Goal: Task Accomplishment & Management: Complete application form

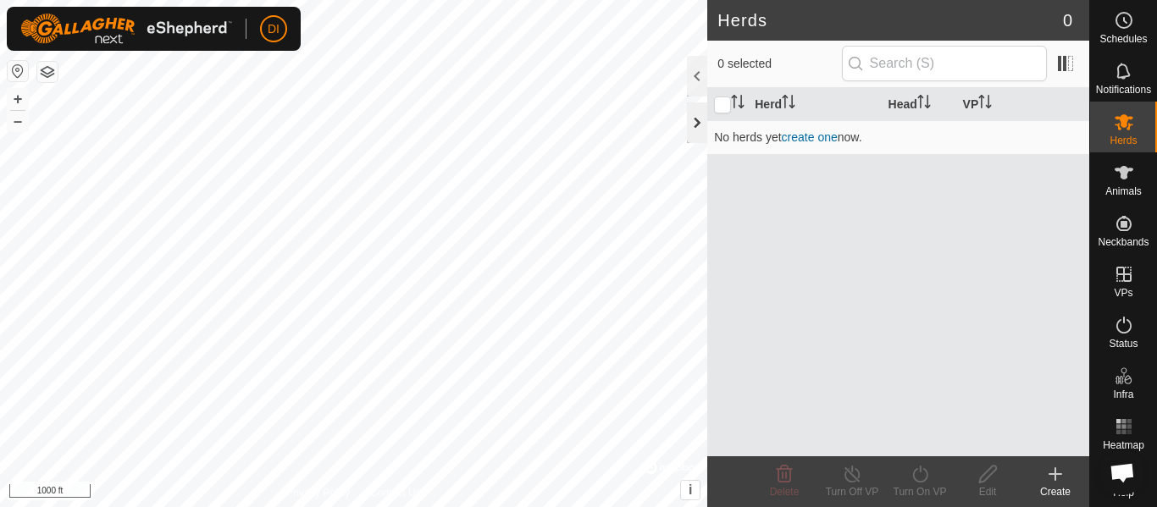
click at [703, 126] on div at bounding box center [697, 122] width 20 height 41
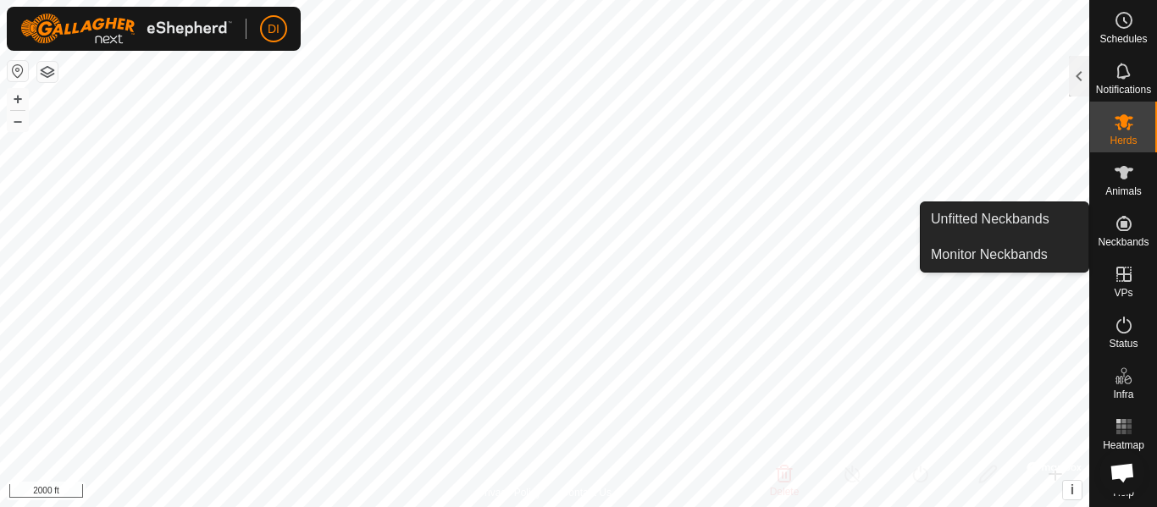
click at [1116, 224] on icon at bounding box center [1123, 223] width 15 height 15
click at [998, 213] on link "Unfitted Neckbands" at bounding box center [1005, 219] width 168 height 34
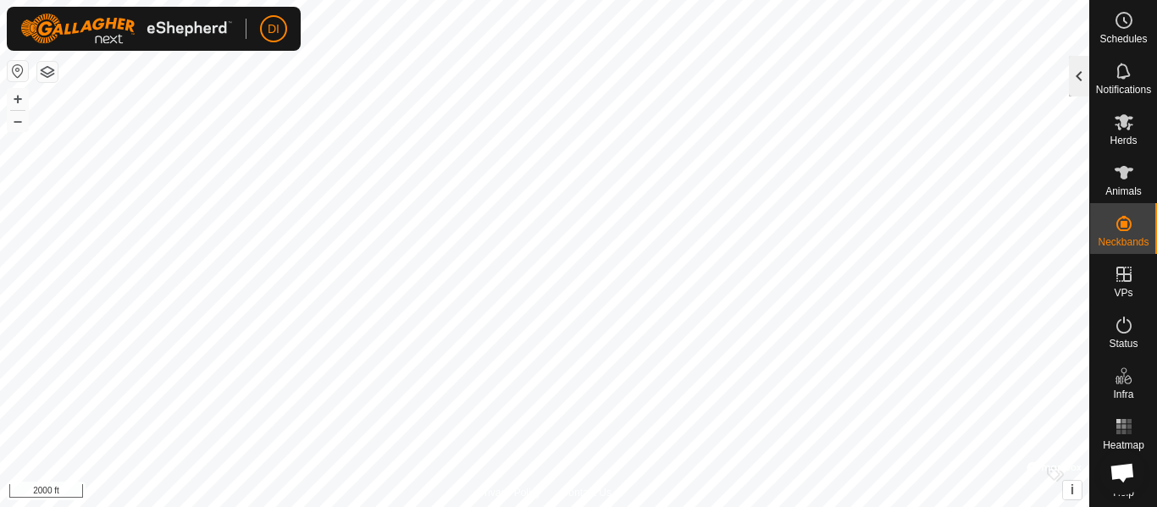
click at [1080, 70] on div at bounding box center [1079, 76] width 20 height 41
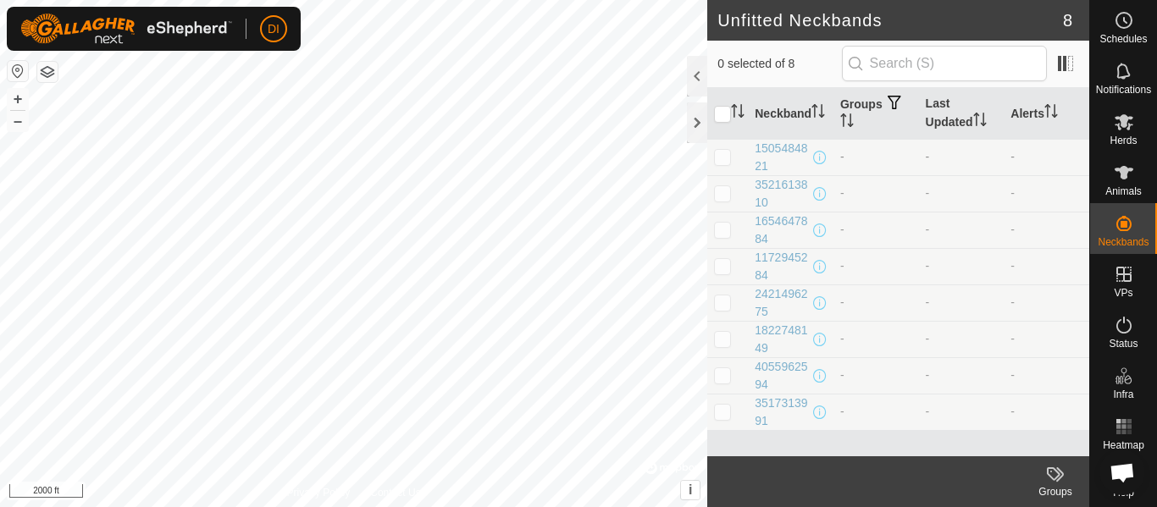
click at [726, 154] on p-checkbox at bounding box center [722, 157] width 17 height 14
checkbox input "true"
click at [884, 149] on td "-" at bounding box center [876, 157] width 86 height 36
click at [699, 118] on div at bounding box center [697, 122] width 20 height 41
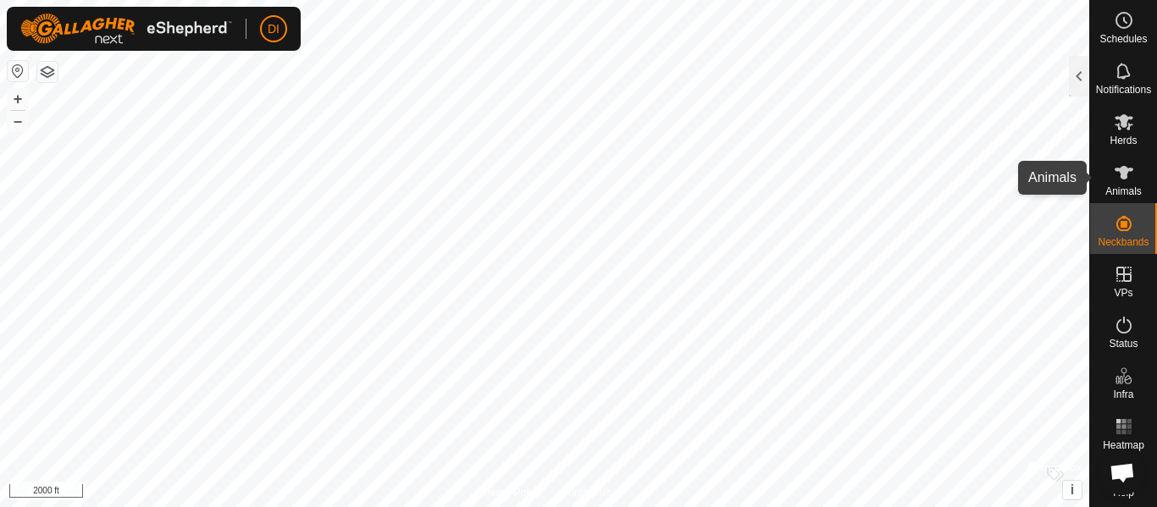
click at [1112, 186] on span "Animals" at bounding box center [1123, 191] width 36 height 10
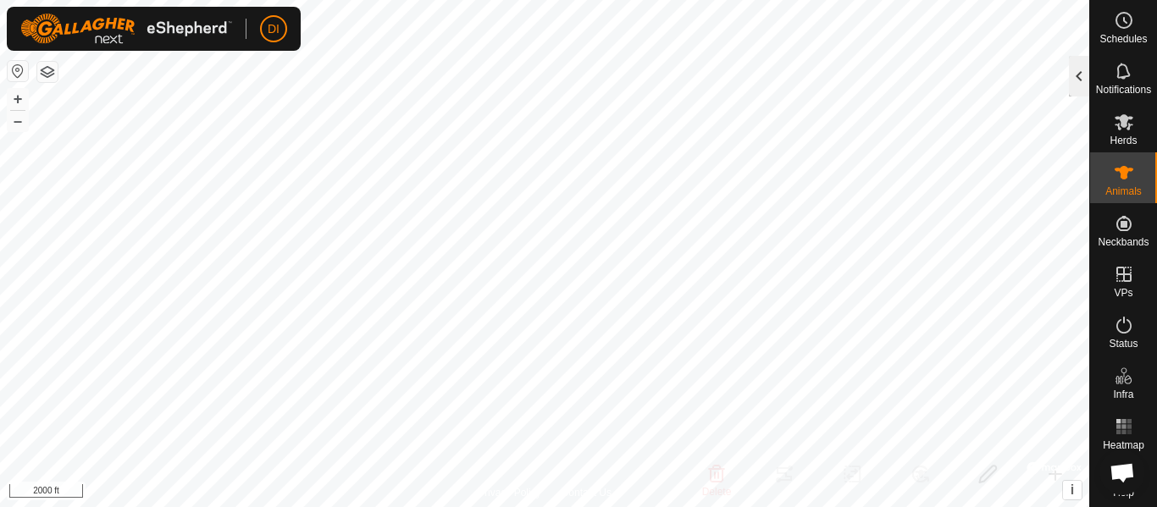
click at [1078, 75] on div at bounding box center [1079, 76] width 20 height 41
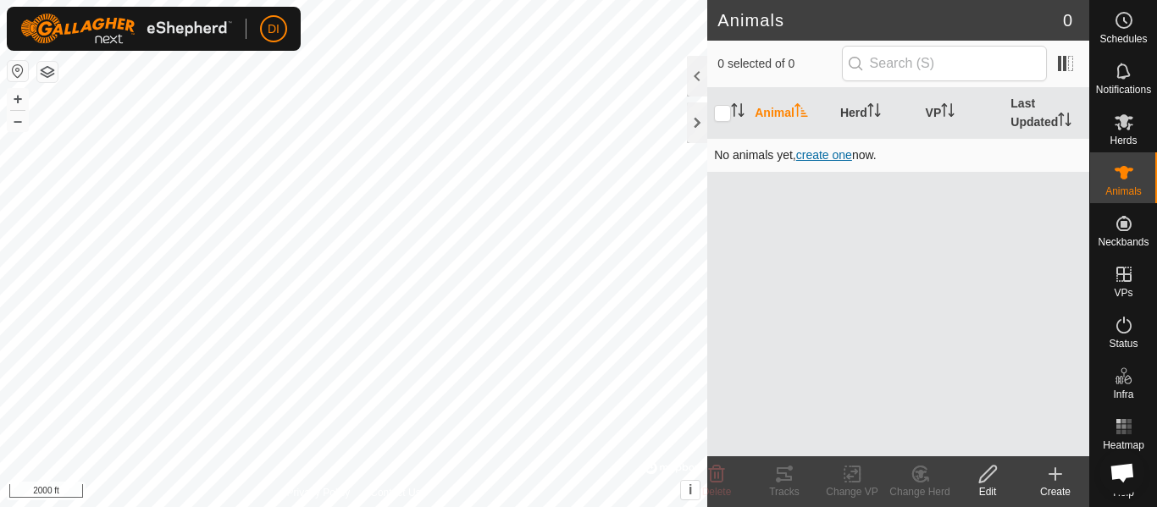
click at [804, 157] on span "create one" at bounding box center [824, 155] width 56 height 14
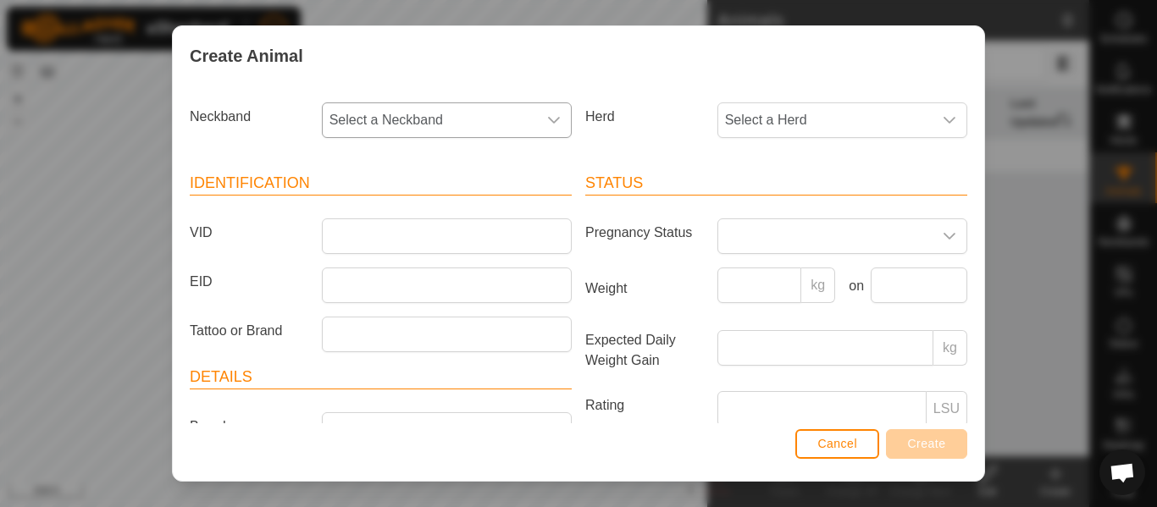
click at [550, 117] on icon "dropdown trigger" at bounding box center [554, 120] width 14 height 14
click at [374, 249] on li "1505484821" at bounding box center [445, 243] width 244 height 34
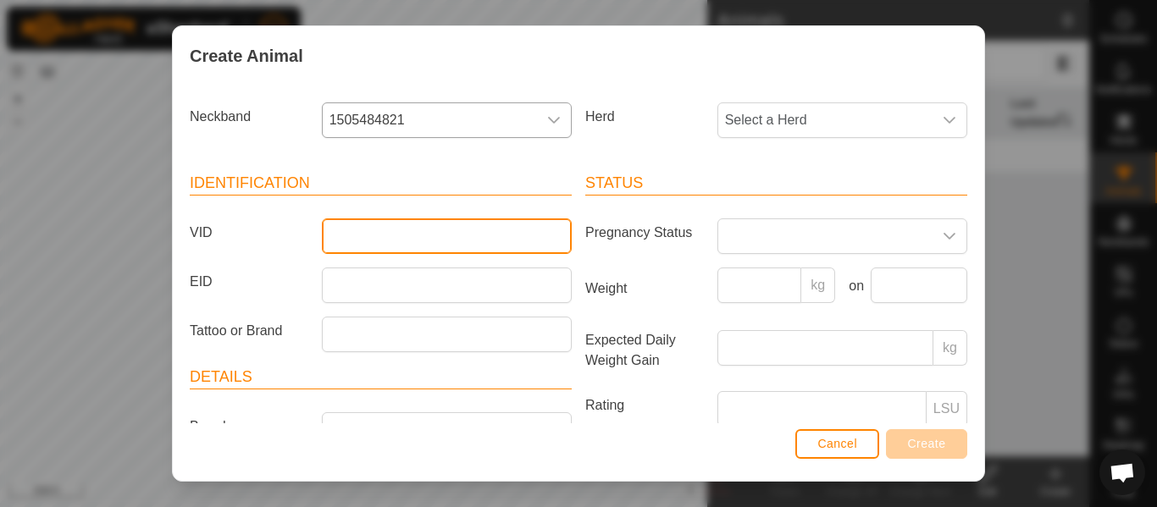
click at [354, 242] on input "VID" at bounding box center [447, 236] width 250 height 36
type input "h"
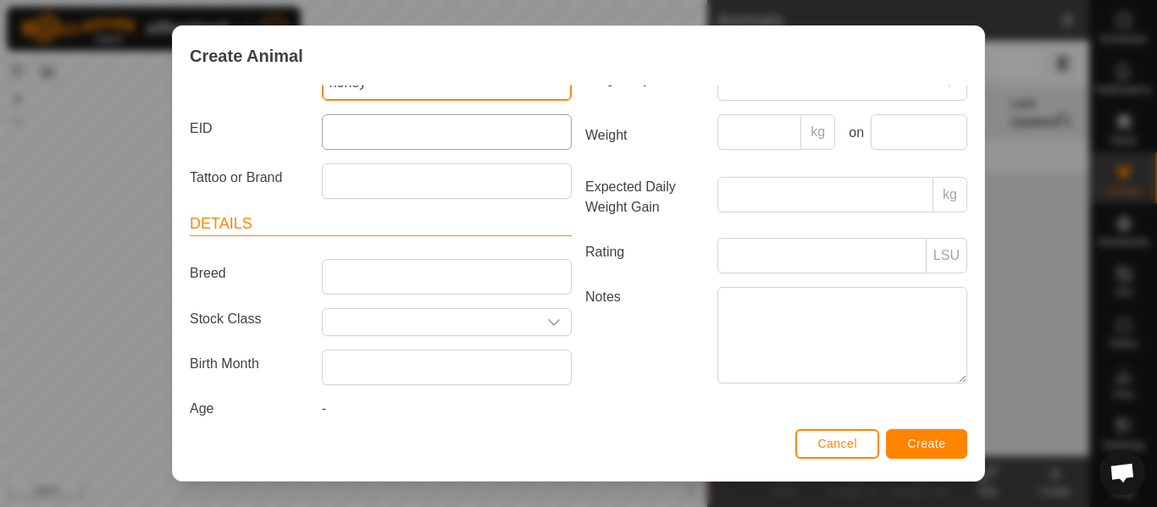
scroll to position [176, 0]
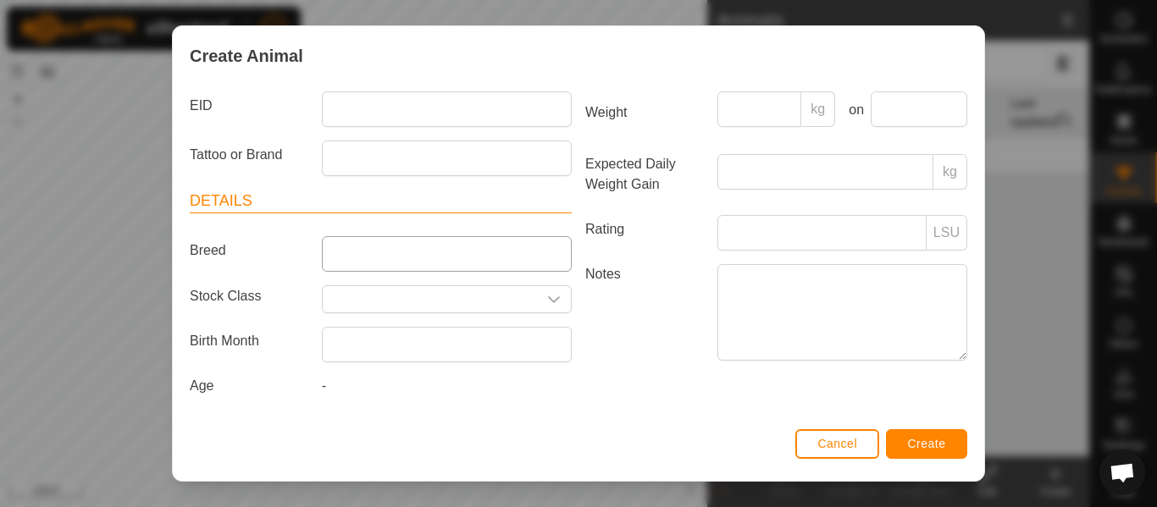
type input "honey"
click at [381, 249] on input "Breed" at bounding box center [447, 254] width 250 height 36
type input "g"
click at [378, 292] on input "Select or enter a Stock Class" at bounding box center [430, 299] width 214 height 26
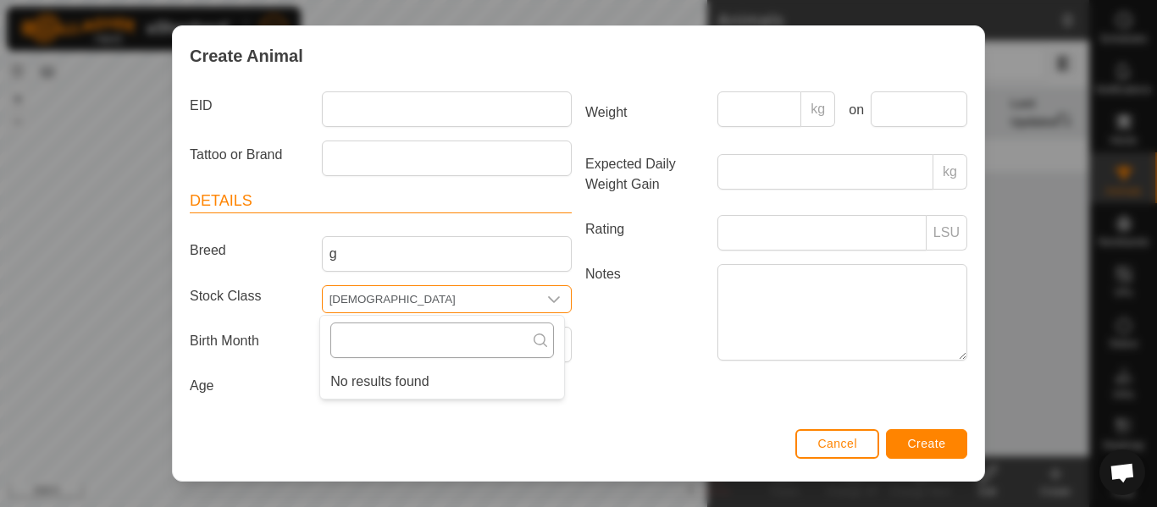
type input "3yr old"
click at [399, 336] on input "text" at bounding box center [442, 341] width 224 height 36
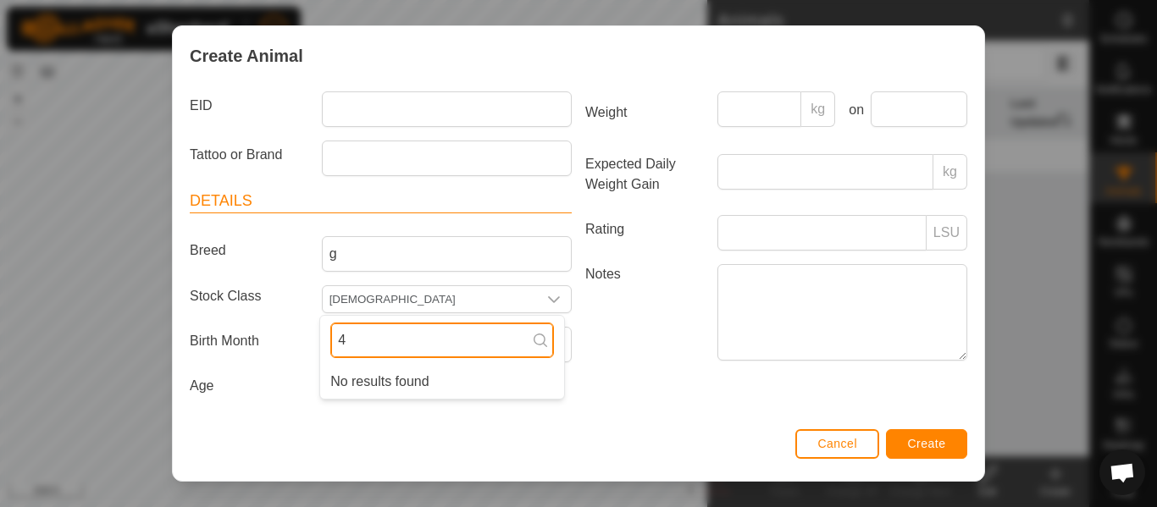
type input "4"
click at [427, 380] on li "No results found" at bounding box center [442, 382] width 244 height 34
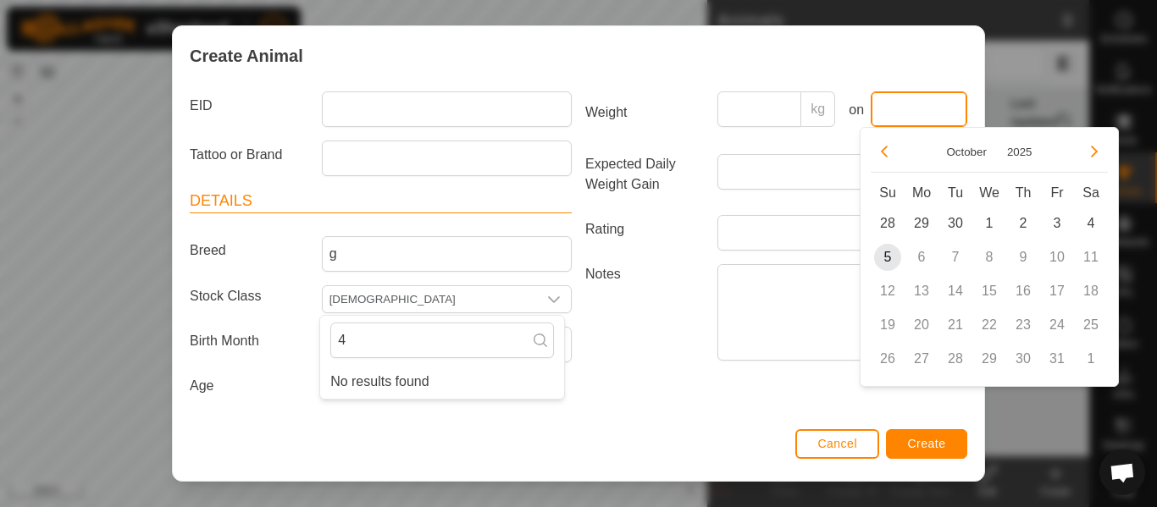
click at [894, 106] on input "text" at bounding box center [919, 109] width 97 height 36
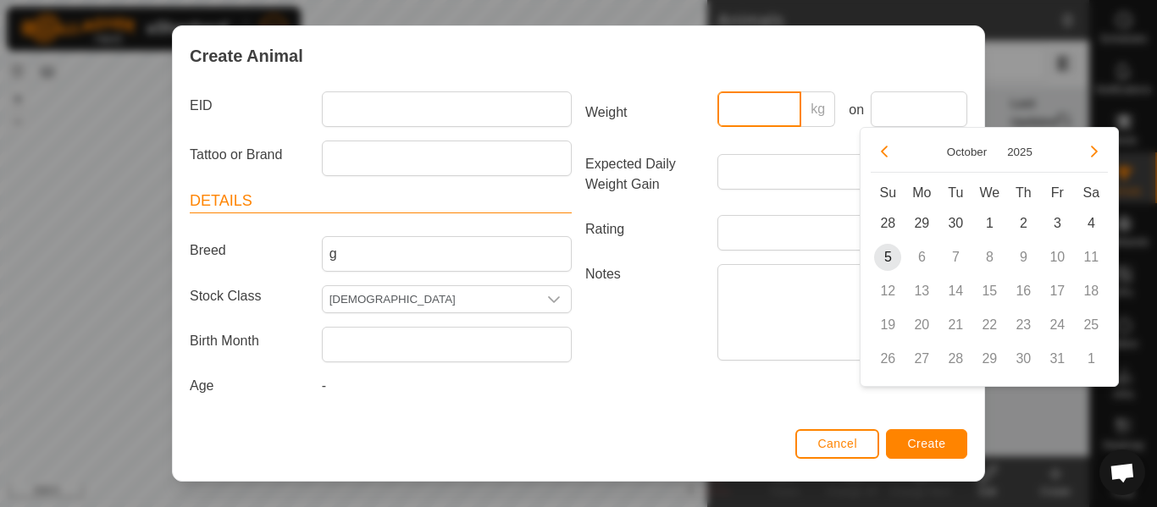
click at [732, 97] on input "Weight" at bounding box center [759, 109] width 85 height 36
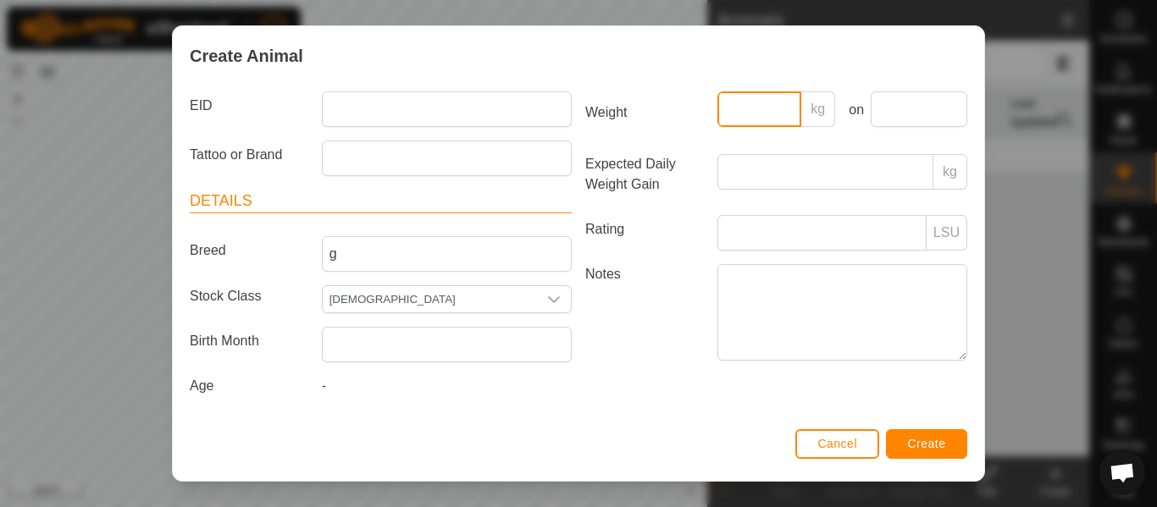
click at [774, 108] on input "Weight" at bounding box center [759, 109] width 85 height 36
click at [758, 109] on input "Weight" at bounding box center [759, 109] width 85 height 36
type input "500"
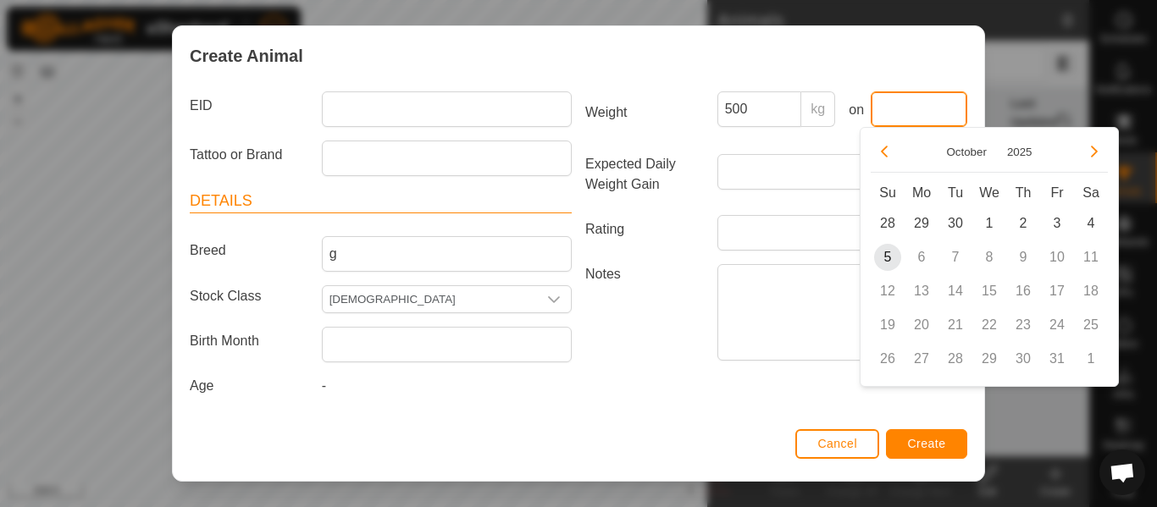
click at [914, 116] on input "text" at bounding box center [919, 109] width 97 height 36
click at [1093, 229] on span "4" at bounding box center [1090, 223] width 27 height 27
type input "Oct 04, 2025"
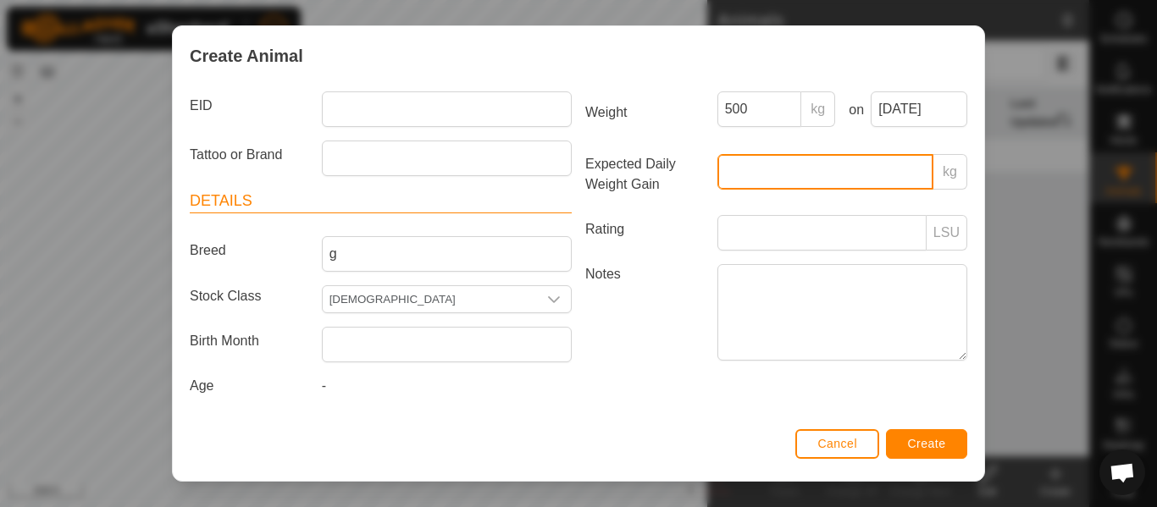
click at [738, 175] on input "Expected Daily Weight Gain" at bounding box center [825, 172] width 216 height 36
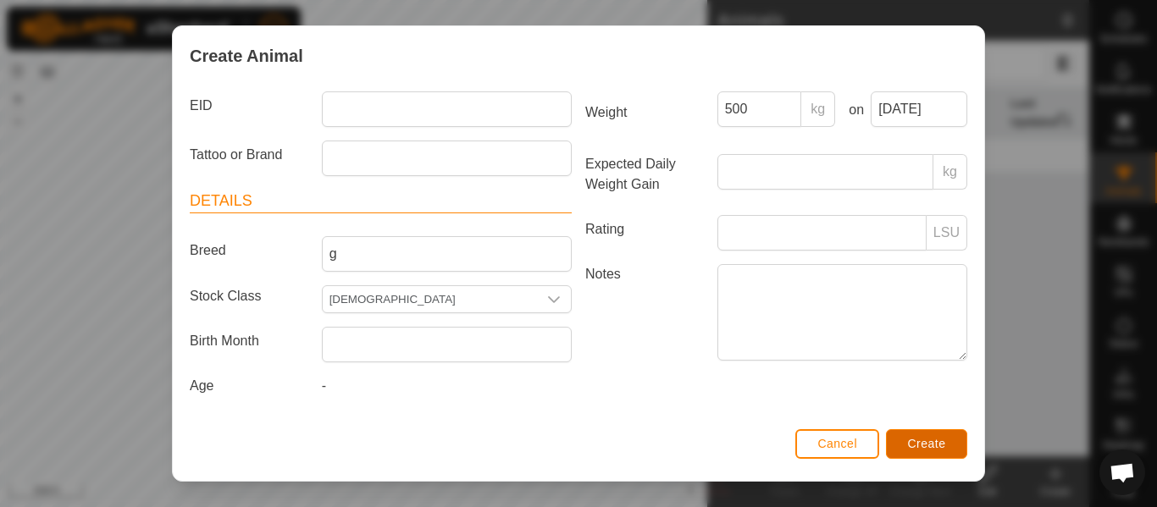
click at [916, 445] on span "Create" at bounding box center [927, 444] width 38 height 14
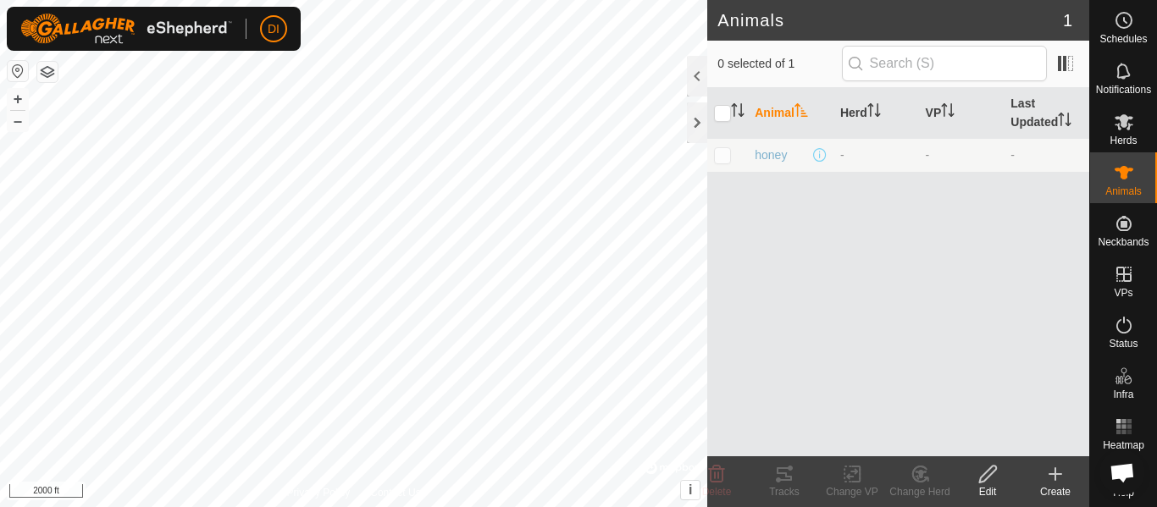
click at [725, 156] on p-checkbox at bounding box center [722, 155] width 17 height 14
checkbox input "true"
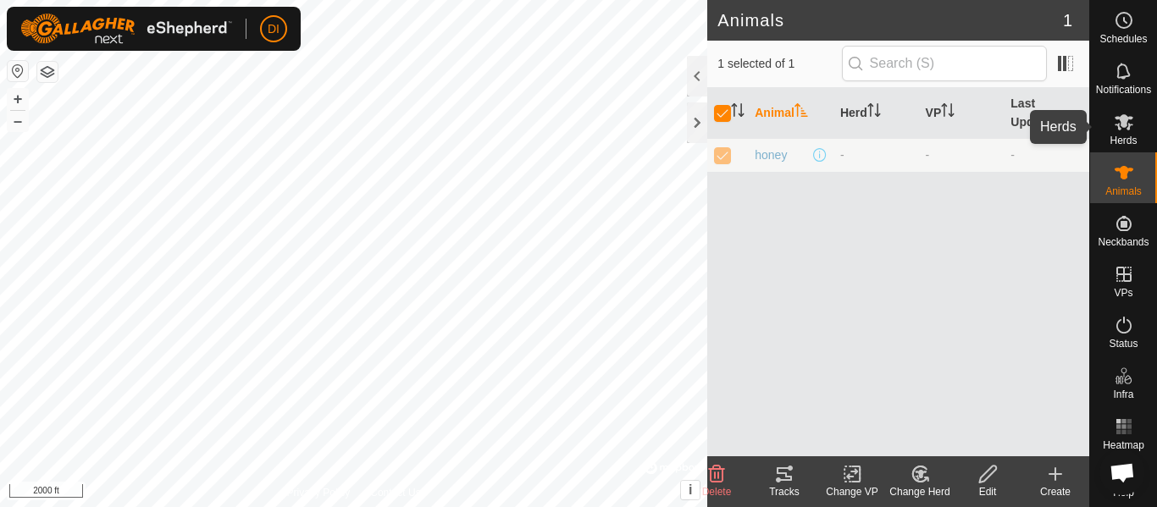
click at [1116, 116] on icon at bounding box center [1123, 122] width 19 height 16
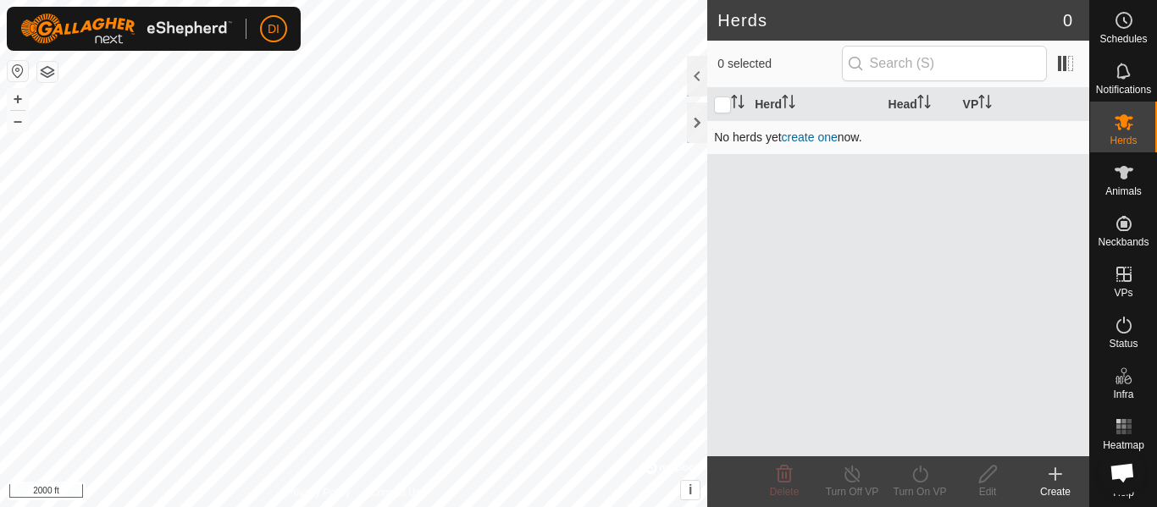
click at [796, 141] on link "create one" at bounding box center [810, 137] width 56 height 14
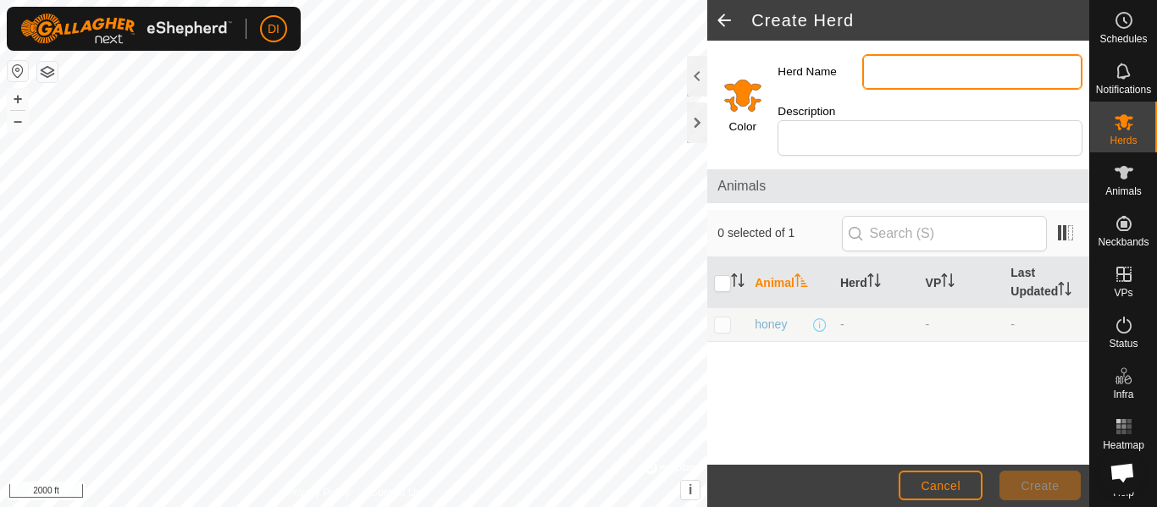
click at [955, 71] on input "Herd Name" at bounding box center [972, 72] width 220 height 36
type input "milk cow"
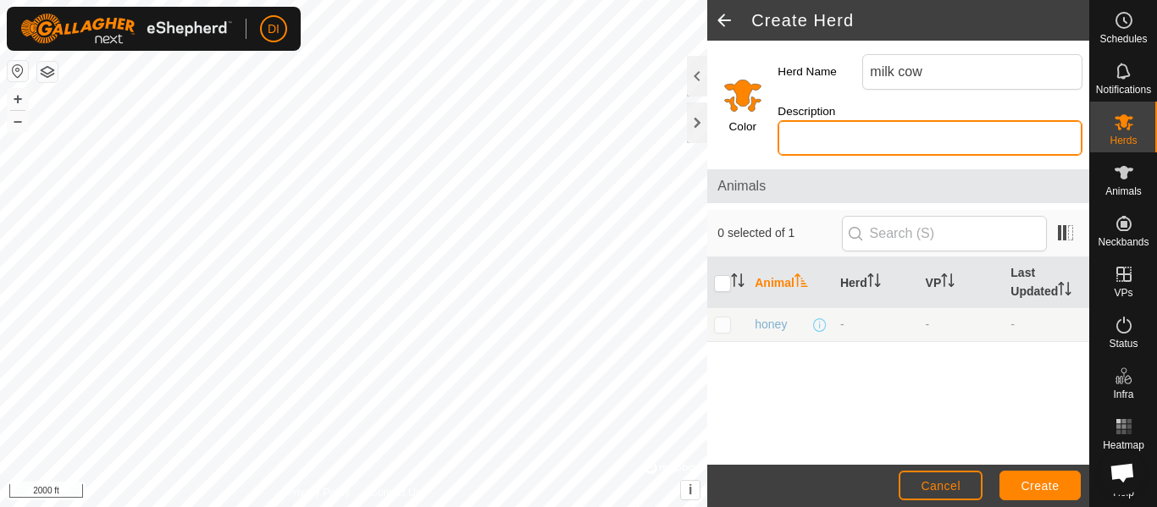
click at [799, 139] on input "Description" at bounding box center [929, 138] width 305 height 36
type input "brown"
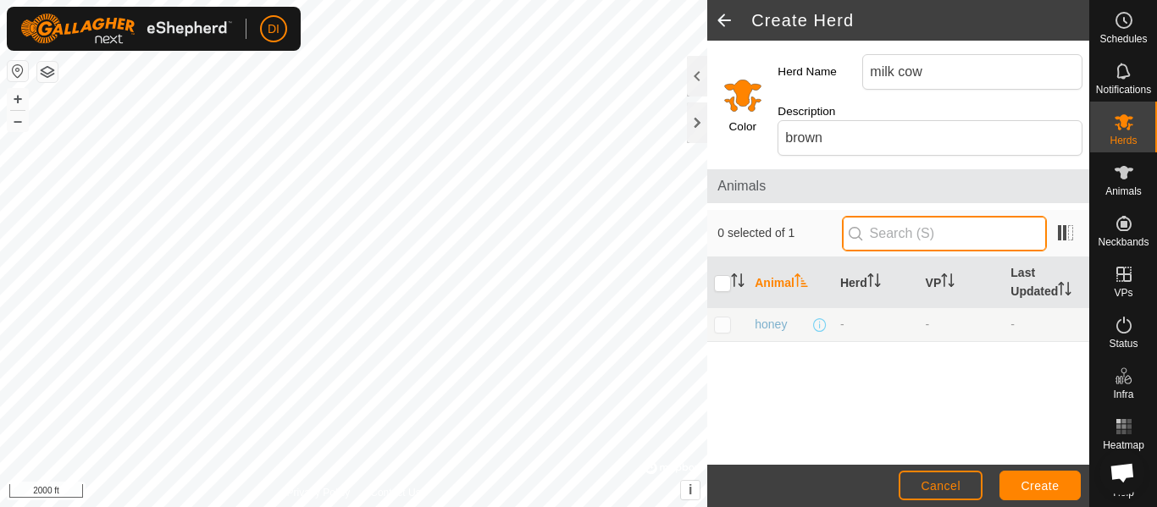
click at [990, 236] on input "text" at bounding box center [944, 234] width 205 height 36
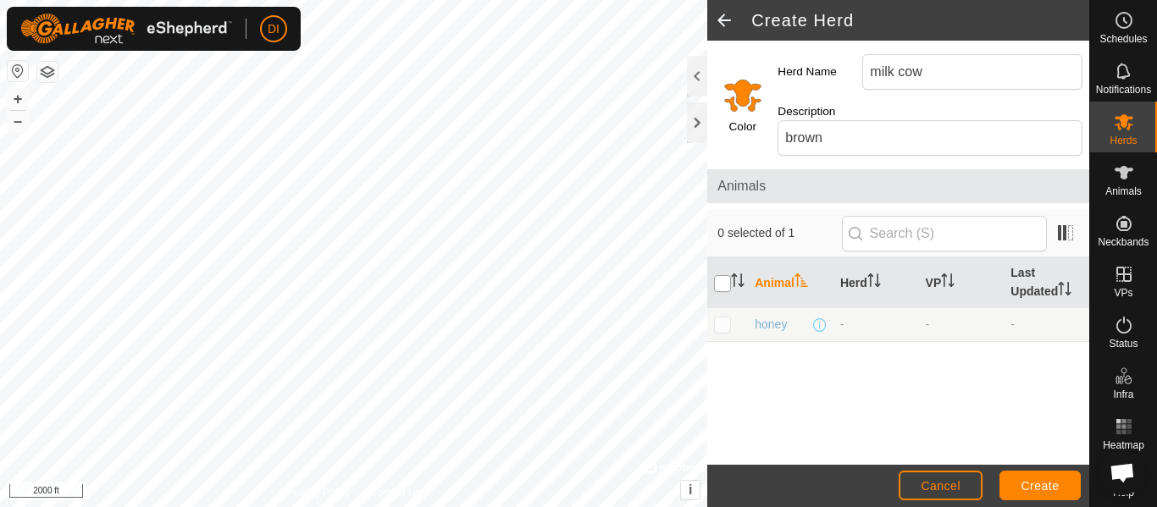
click at [719, 282] on input "checkbox" at bounding box center [722, 283] width 17 height 17
checkbox input "true"
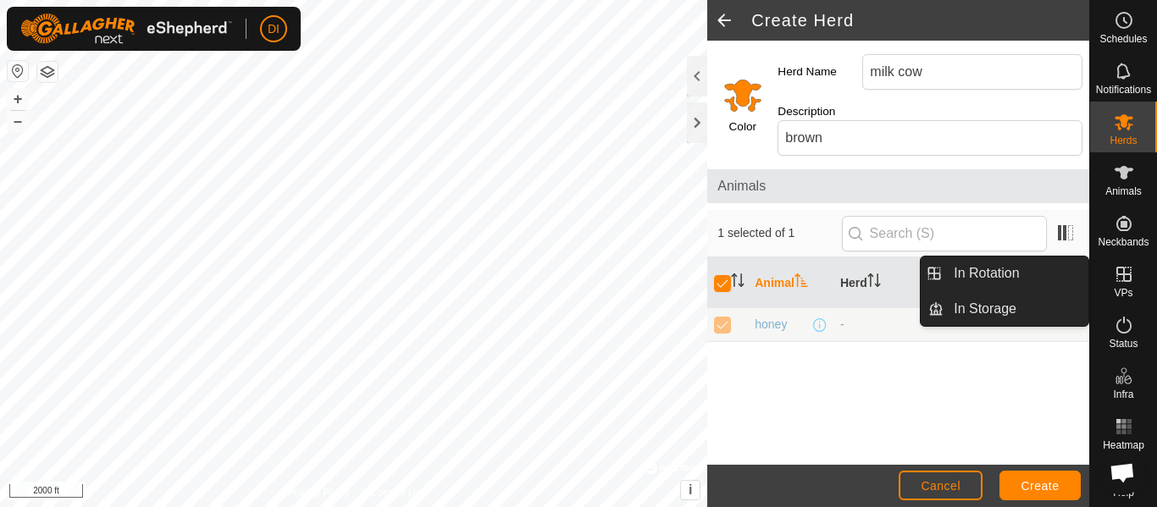
click at [1117, 278] on icon at bounding box center [1123, 274] width 15 height 15
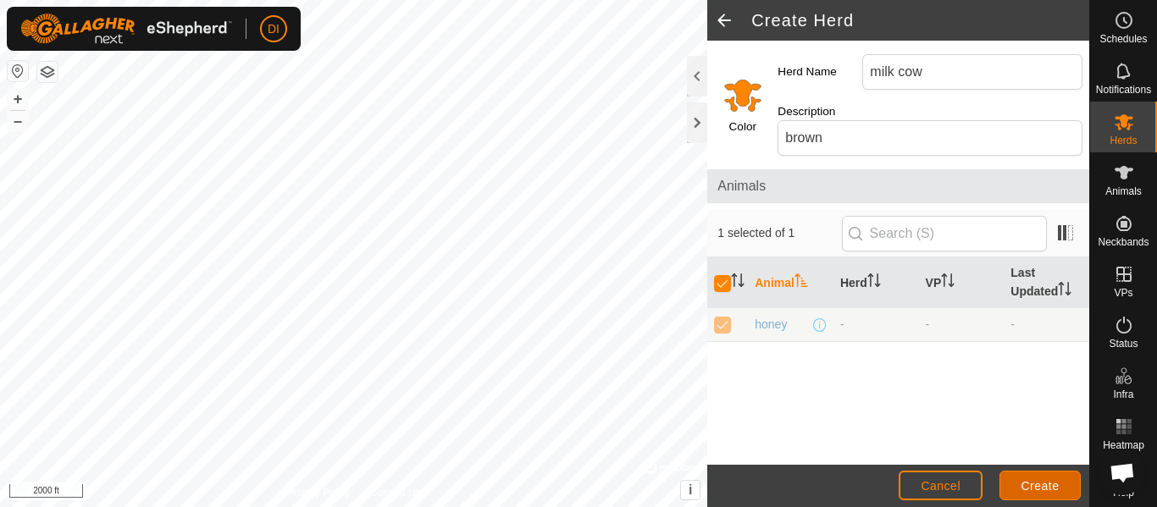
click at [1026, 478] on button "Create" at bounding box center [1039, 486] width 81 height 30
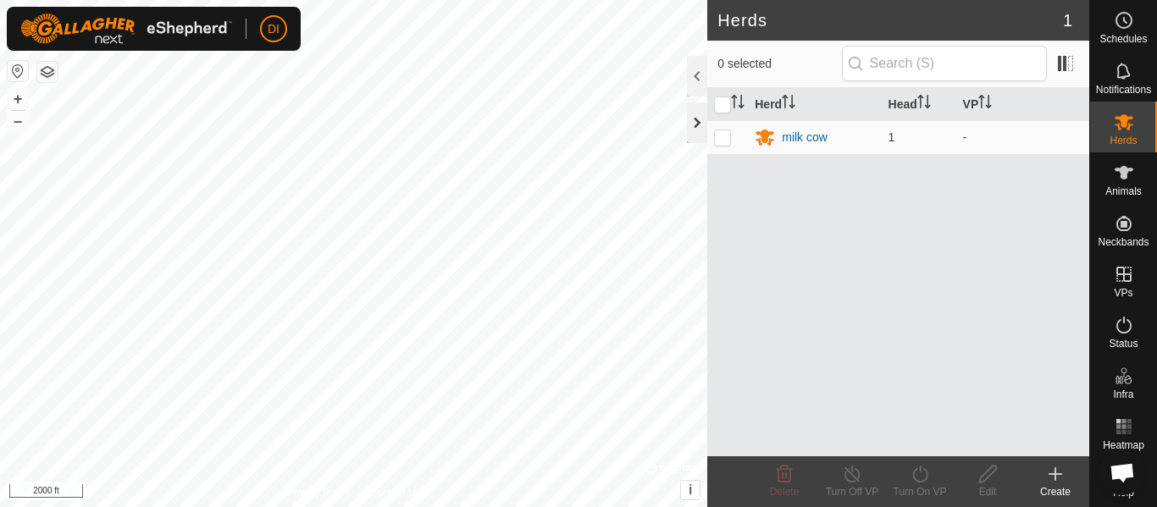
click at [694, 121] on div at bounding box center [697, 122] width 20 height 41
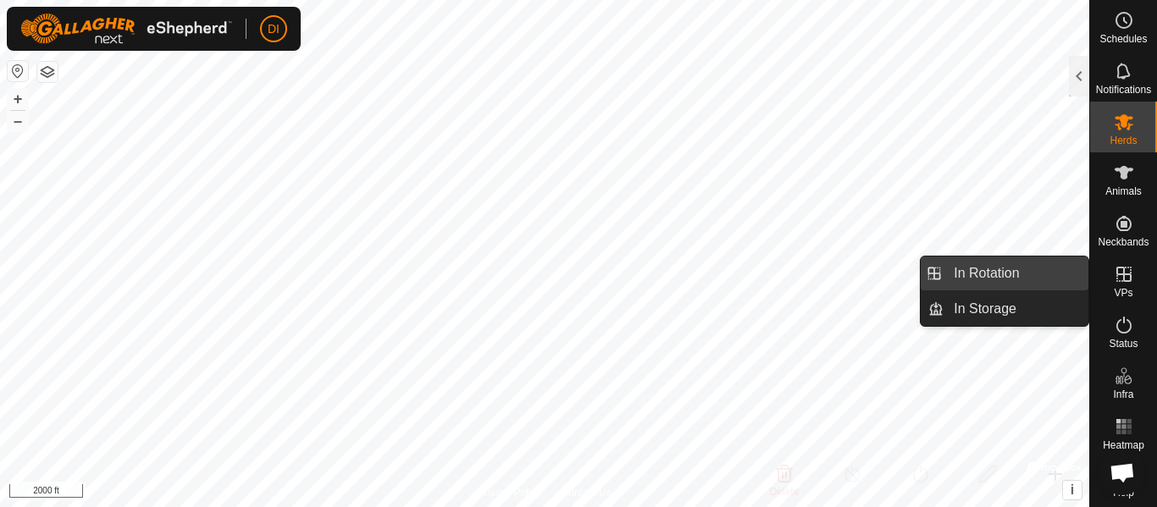
click at [990, 263] on link "In Rotation" at bounding box center [1015, 274] width 145 height 34
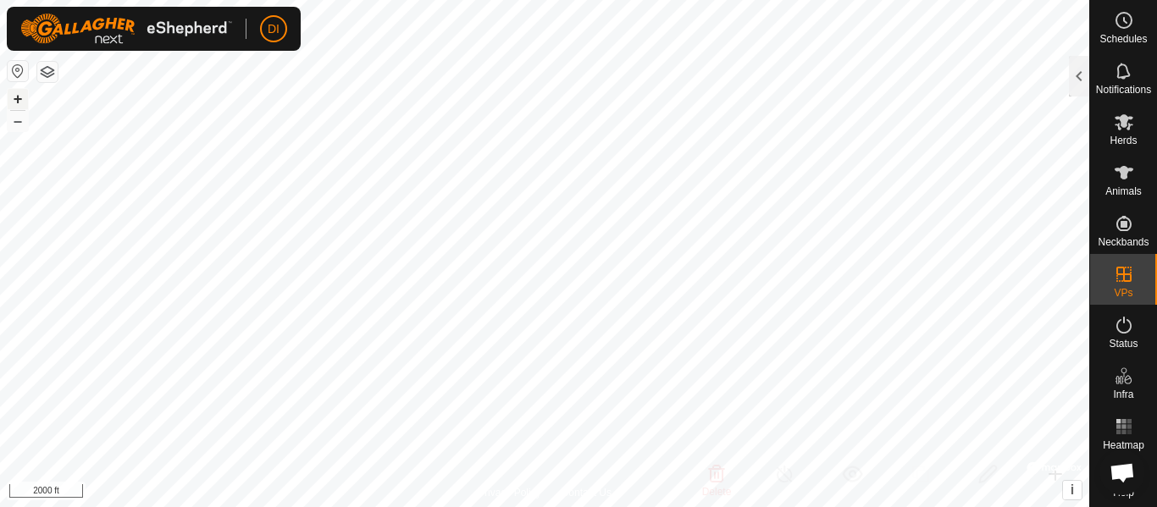
click at [21, 102] on button "+" at bounding box center [18, 99] width 20 height 20
click at [22, 124] on button "–" at bounding box center [18, 121] width 20 height 20
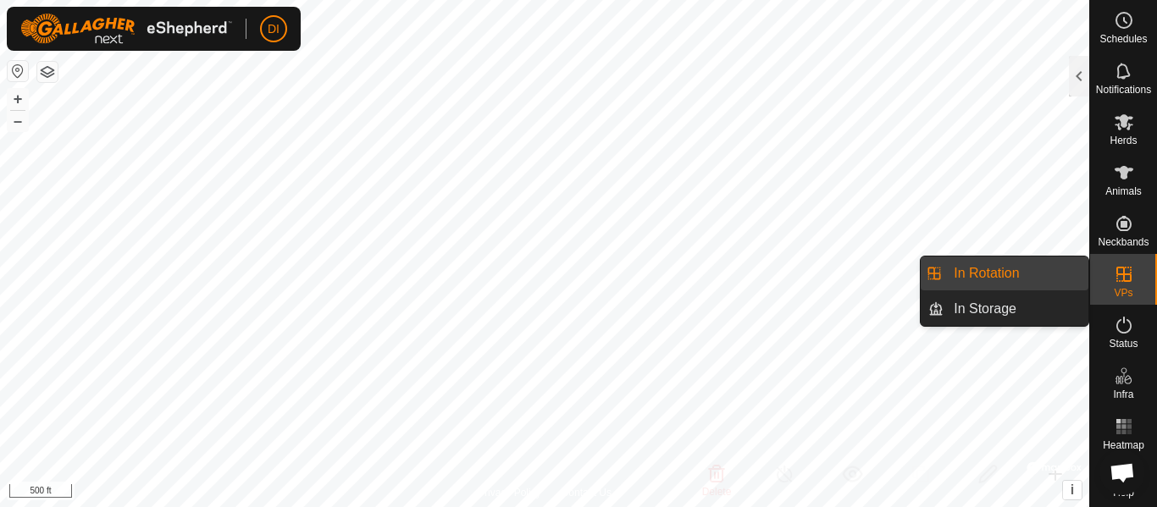
click at [1116, 274] on icon at bounding box center [1123, 274] width 15 height 15
click at [1119, 274] on icon at bounding box center [1123, 274] width 15 height 15
click at [1023, 268] on link "In Rotation" at bounding box center [1015, 274] width 145 height 34
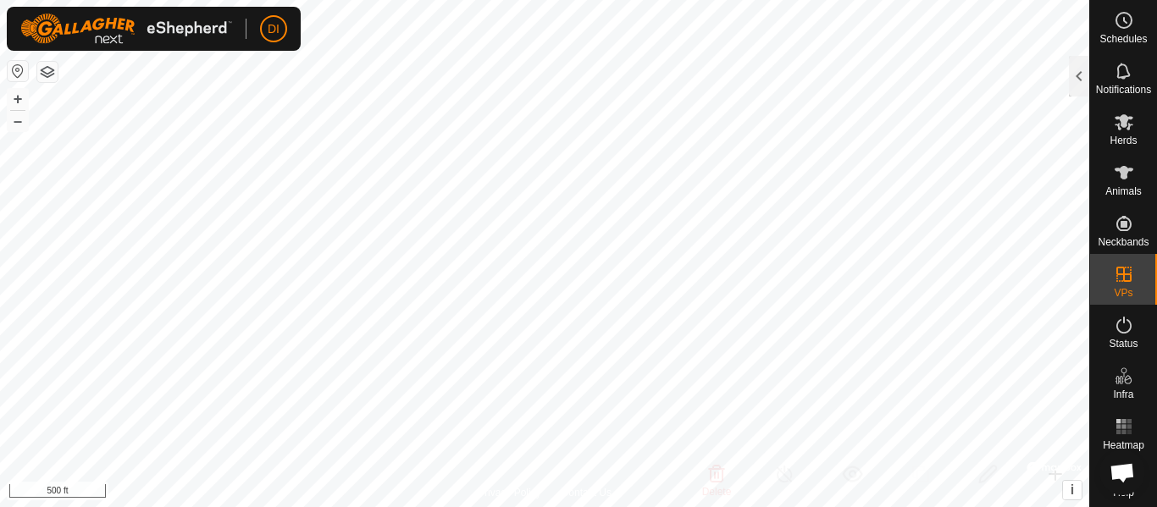
drag, startPoint x: 1075, startPoint y: 73, endPoint x: 1046, endPoint y: 80, distance: 30.6
click at [1075, 74] on div at bounding box center [1079, 76] width 20 height 41
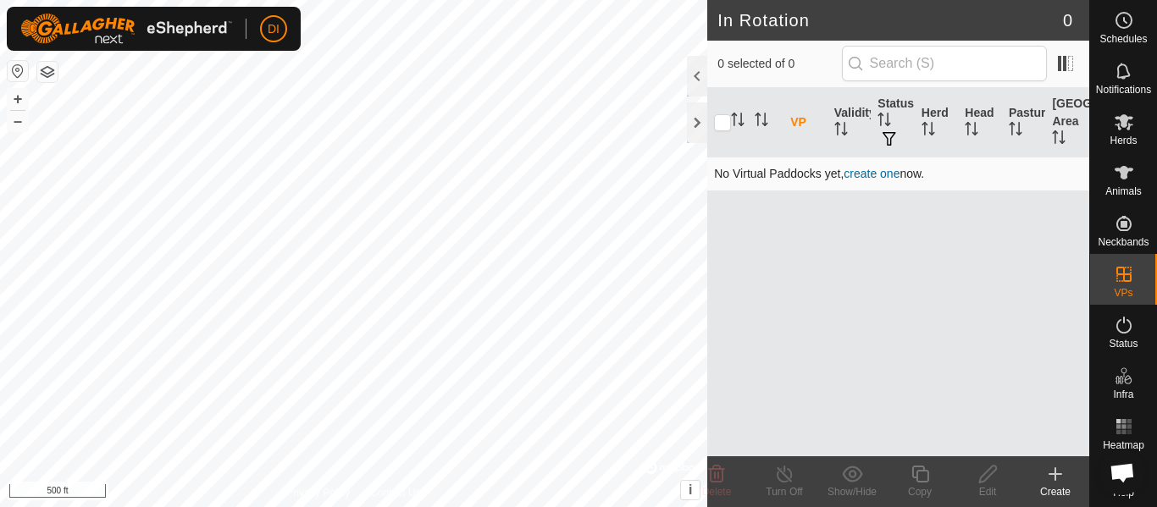
click at [861, 172] on link "create one" at bounding box center [871, 174] width 56 height 14
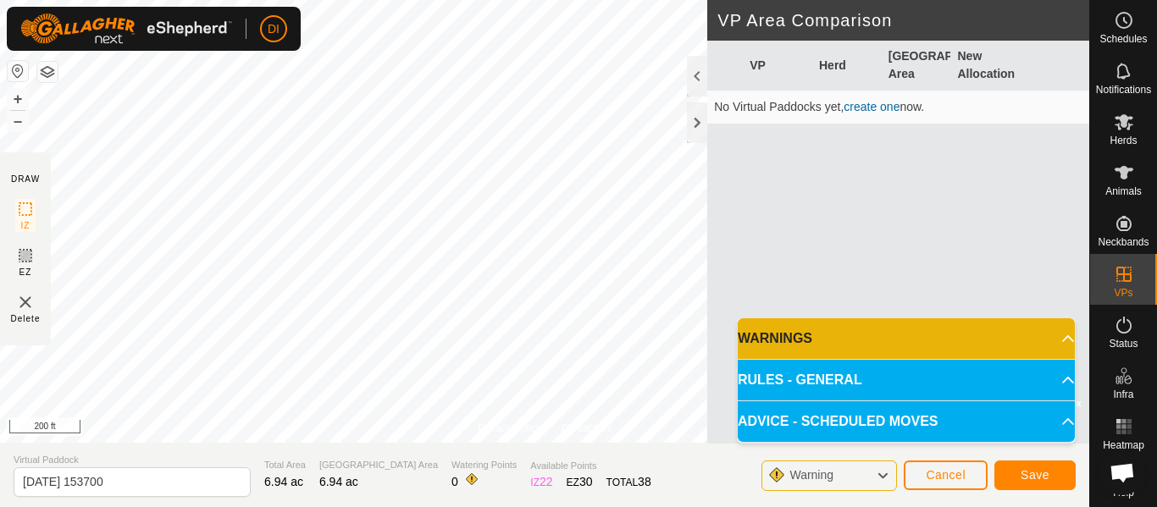
click at [1053, 331] on p-accordion-header "WARNINGS" at bounding box center [906, 338] width 337 height 41
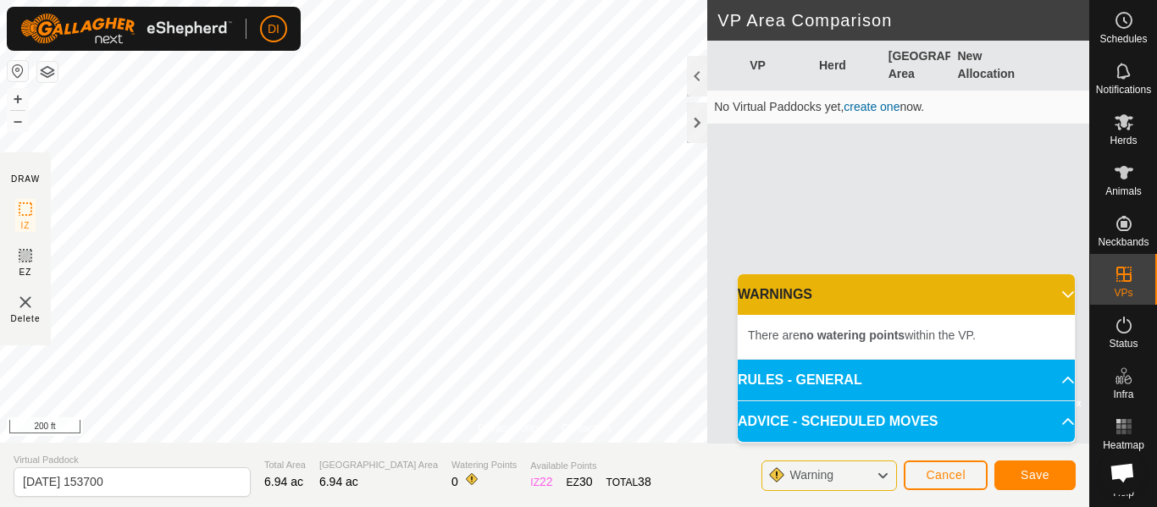
click at [1051, 379] on p-accordion-header "RULES - GENERAL" at bounding box center [906, 380] width 337 height 41
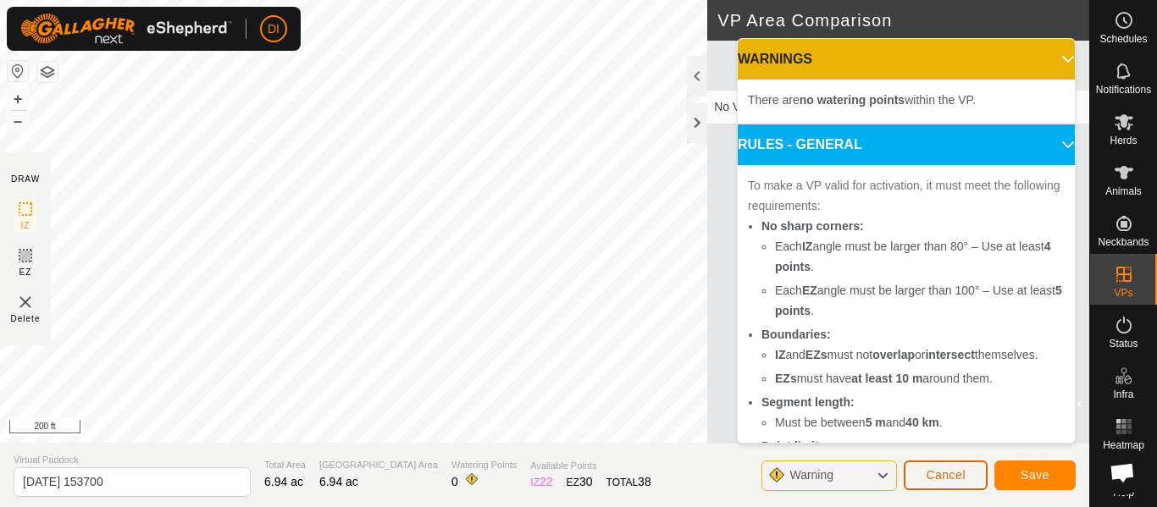
click at [938, 473] on span "Cancel" at bounding box center [946, 475] width 40 height 14
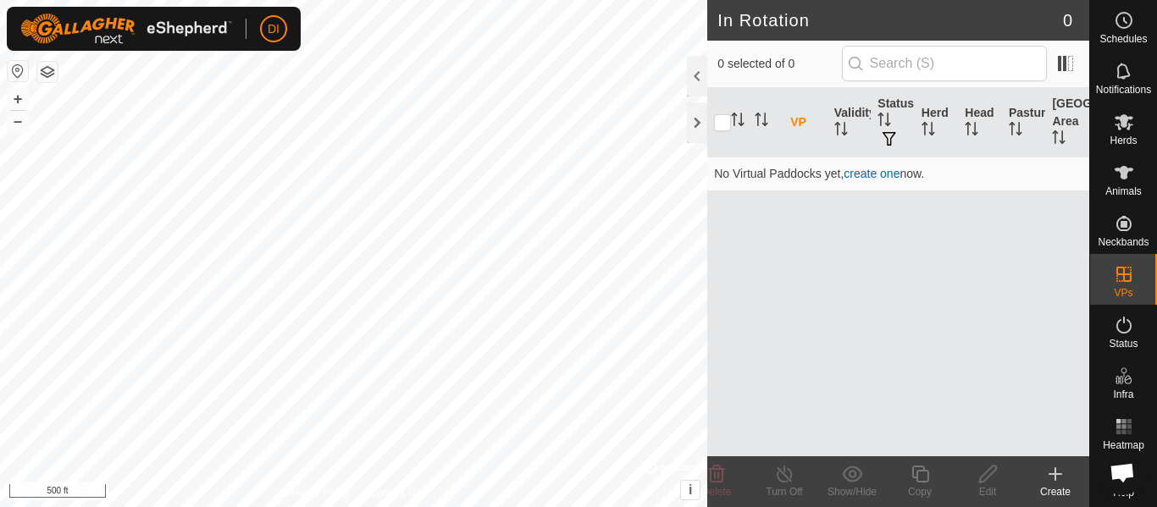
click at [1053, 476] on icon at bounding box center [1055, 474] width 20 height 20
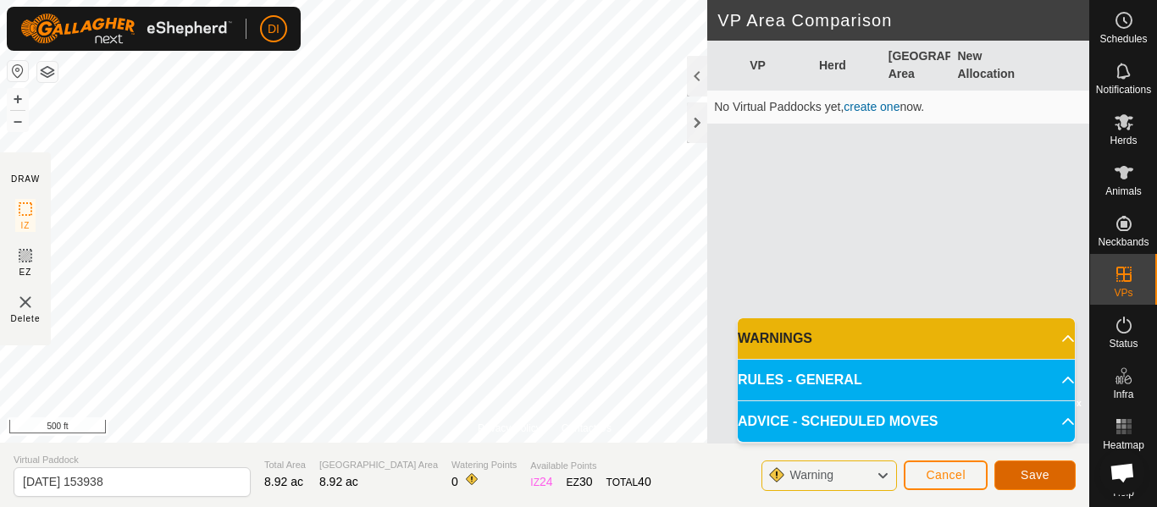
click at [1034, 474] on span "Save" at bounding box center [1034, 475] width 29 height 14
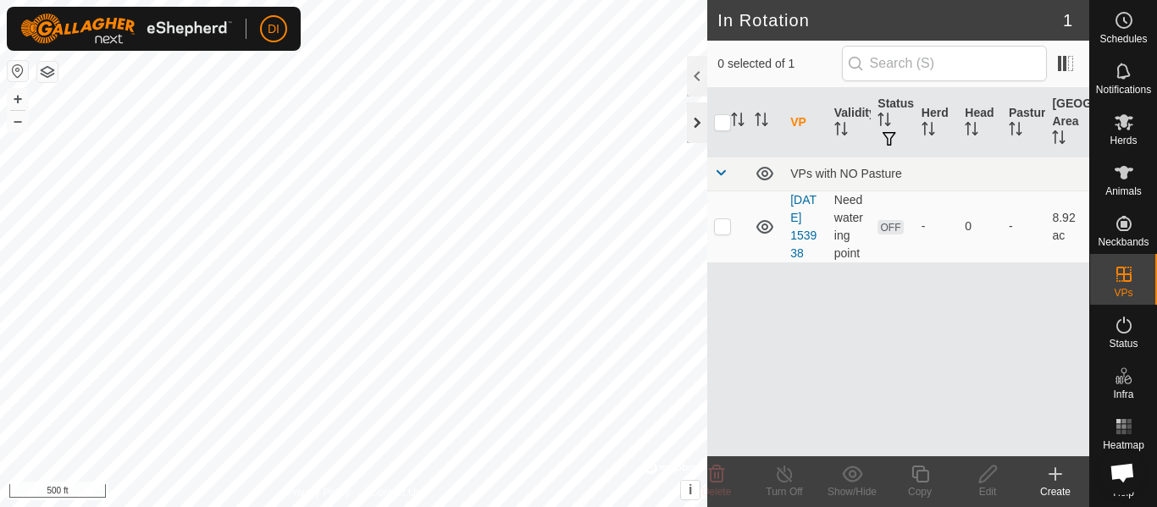
click at [695, 119] on div at bounding box center [697, 122] width 20 height 41
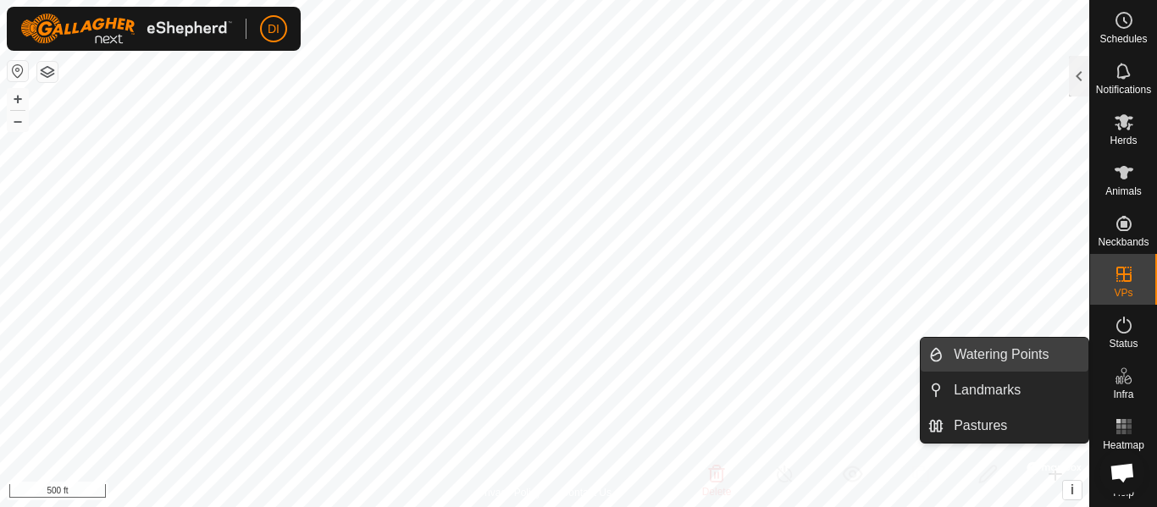
click at [1005, 349] on link "Watering Points" at bounding box center [1015, 355] width 145 height 34
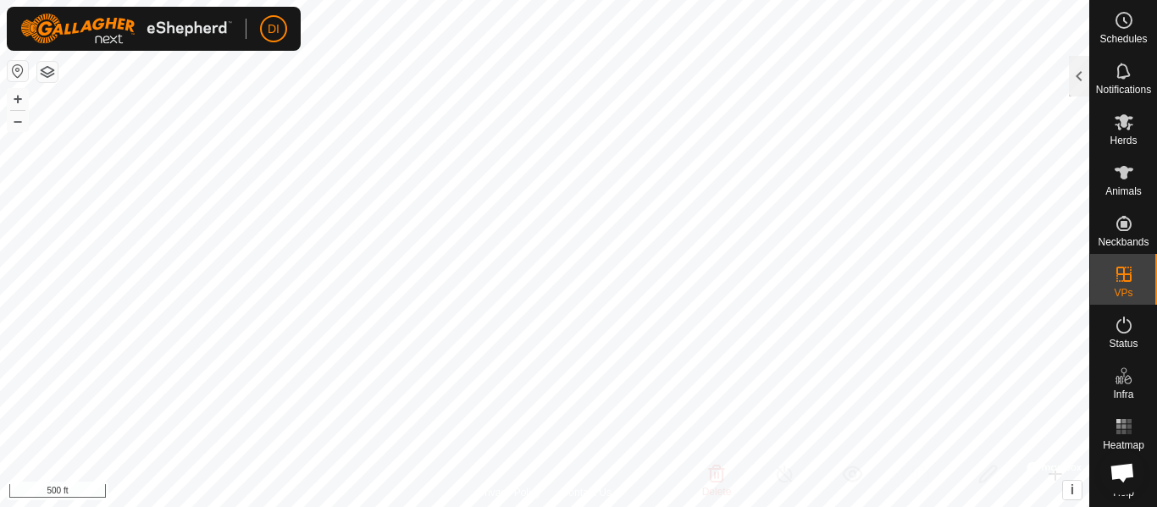
checkbox input "false"
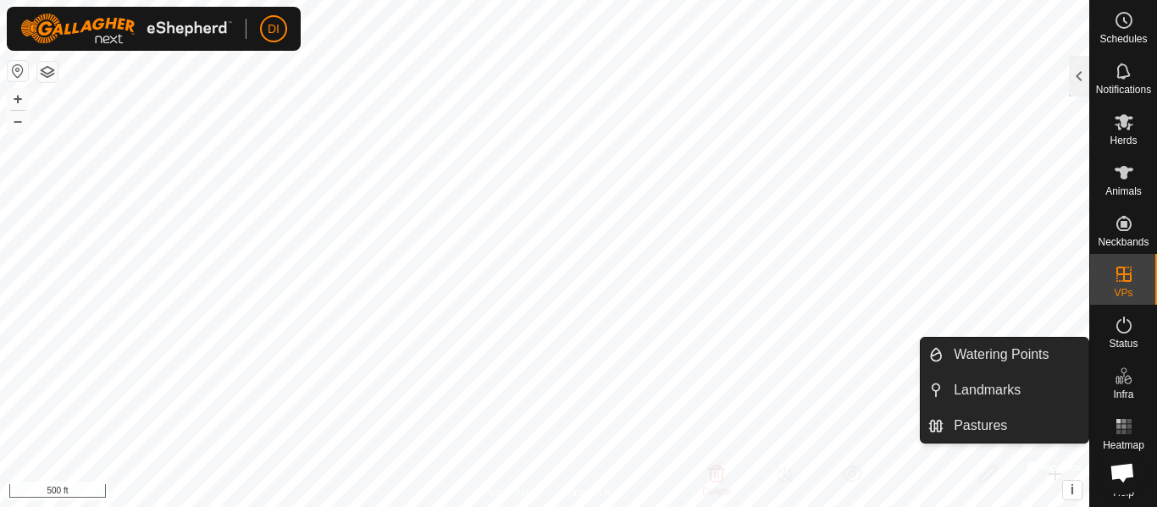
click at [1120, 390] on span "Infra" at bounding box center [1123, 395] width 20 height 10
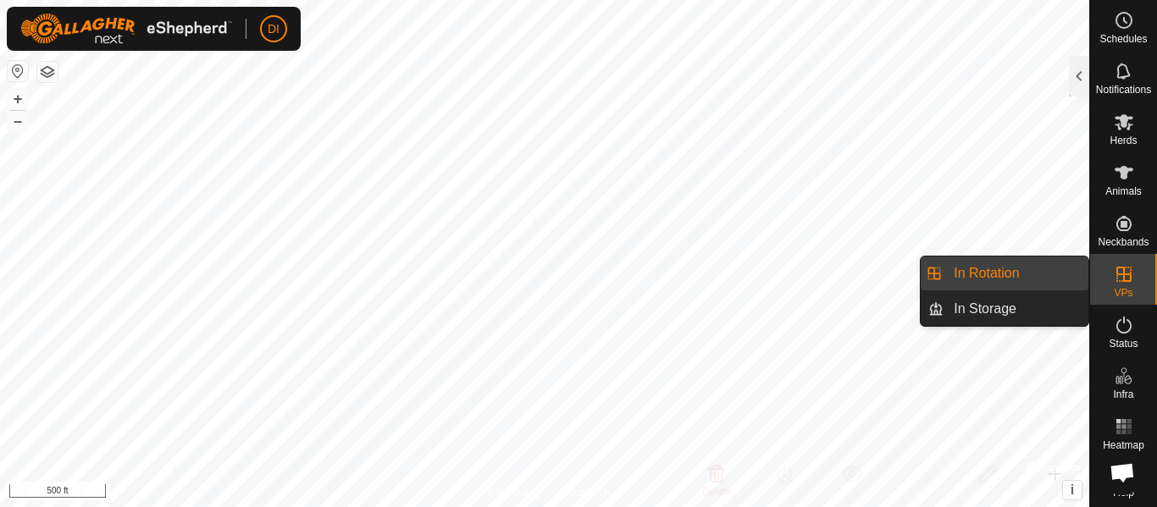
click at [1120, 276] on icon at bounding box center [1124, 274] width 20 height 20
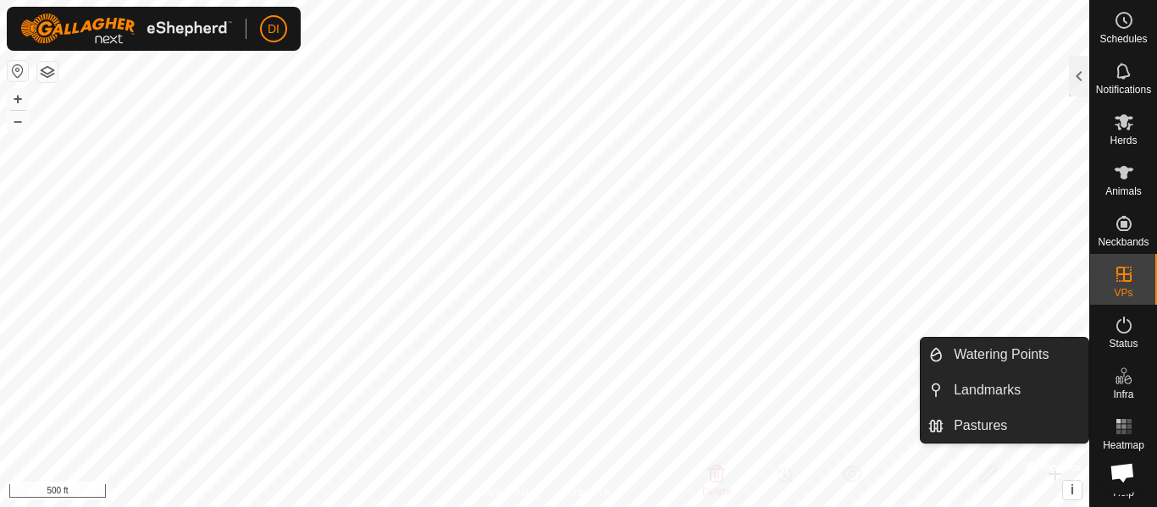
click at [1114, 373] on icon at bounding box center [1124, 376] width 20 height 20
click at [968, 389] on link "Landmarks" at bounding box center [1015, 390] width 145 height 34
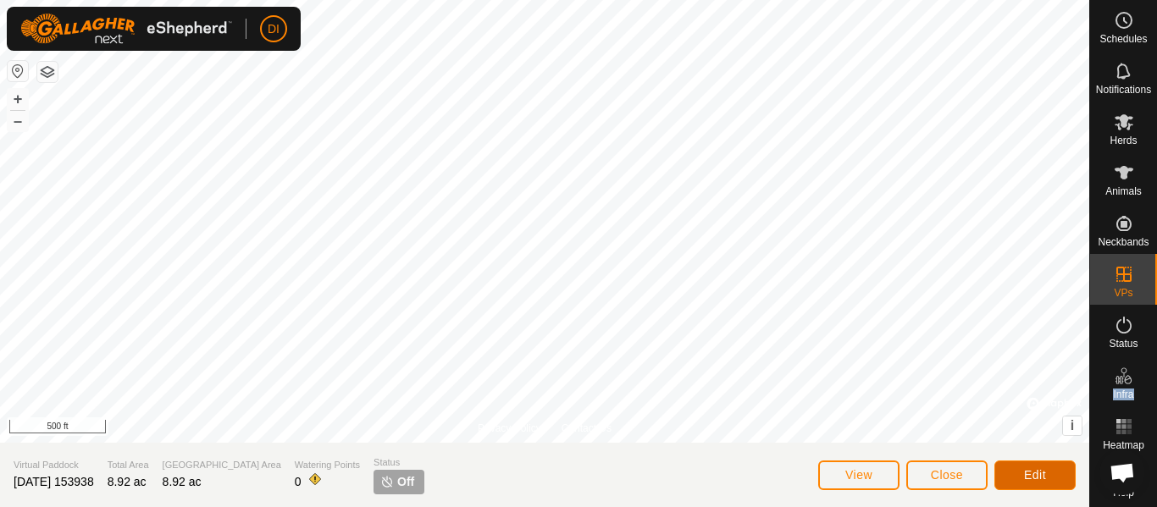
click at [1040, 471] on span "Edit" at bounding box center [1035, 475] width 22 height 14
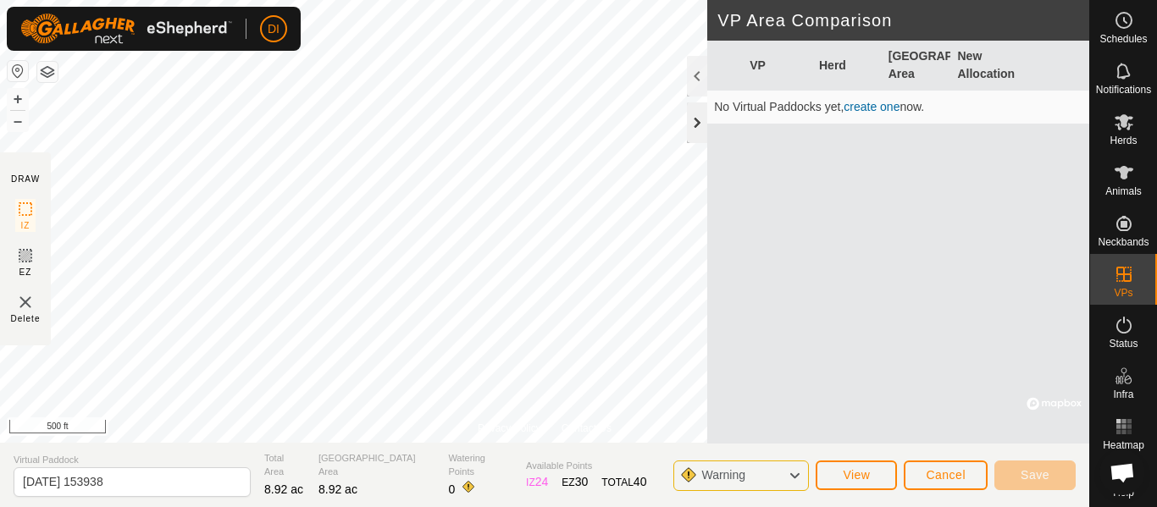
click at [700, 126] on div at bounding box center [697, 122] width 20 height 41
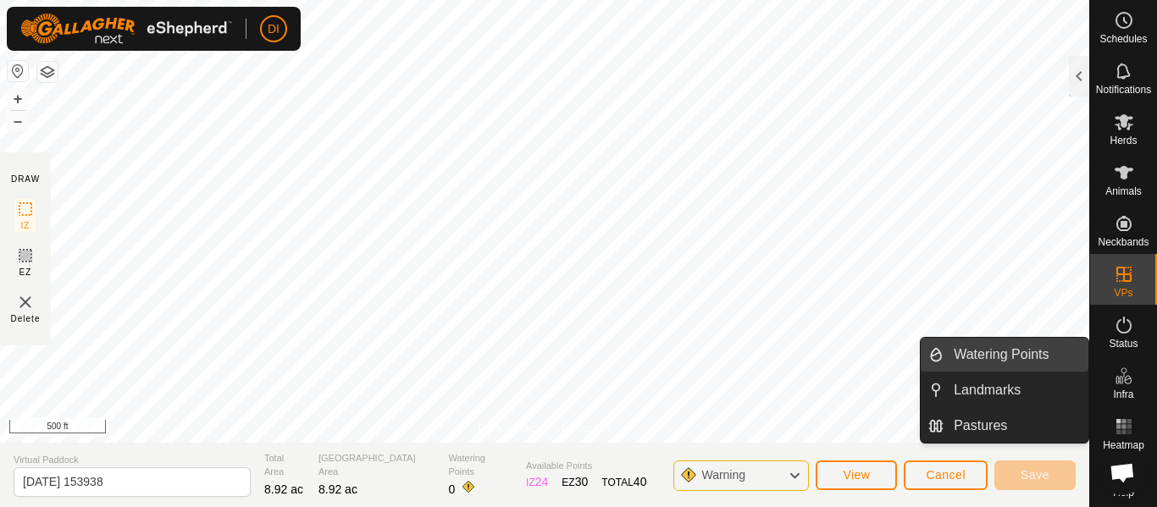
click at [1003, 349] on link "Watering Points" at bounding box center [1015, 355] width 145 height 34
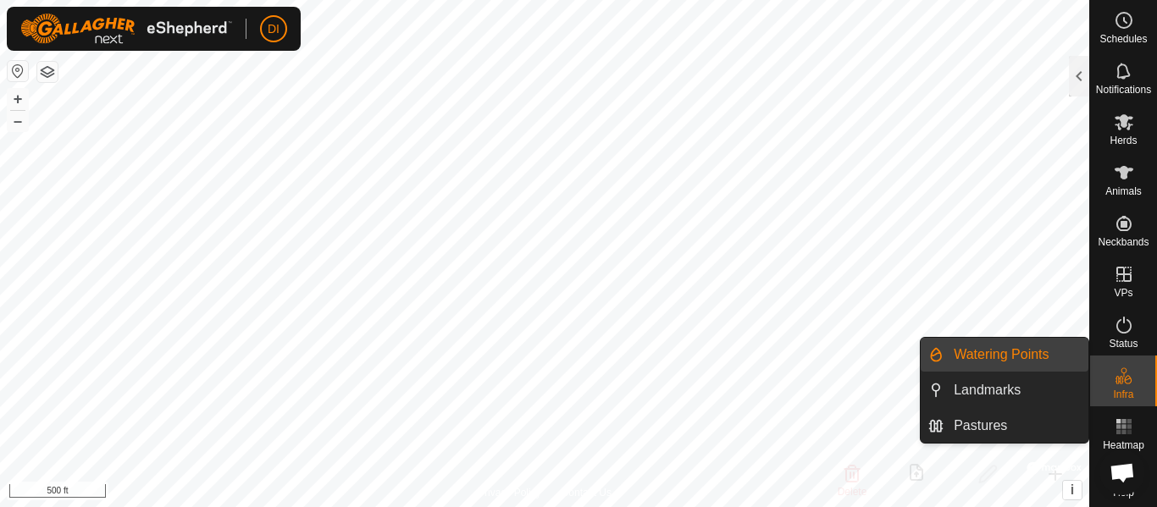
click at [1117, 391] on span "Infra" at bounding box center [1123, 395] width 20 height 10
click at [1006, 357] on link "Watering Points" at bounding box center [1015, 355] width 145 height 34
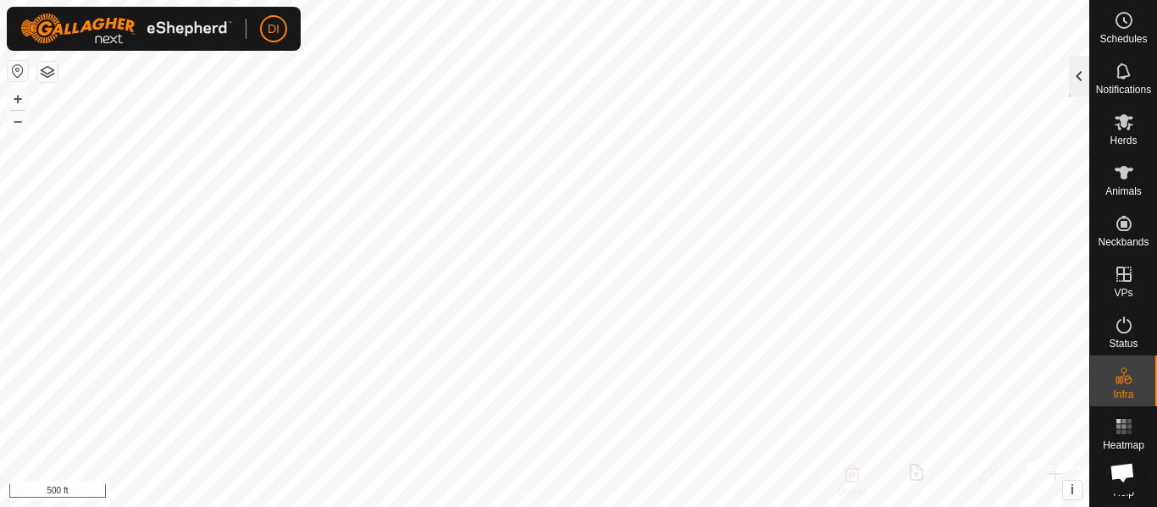
click at [1085, 74] on div at bounding box center [1079, 76] width 20 height 41
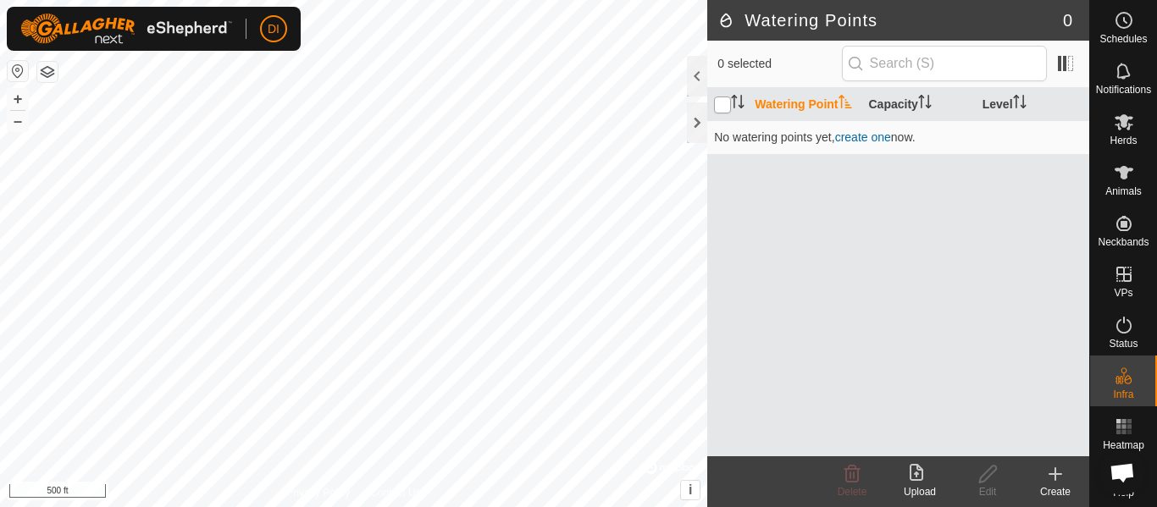
click at [723, 107] on input "checkbox" at bounding box center [722, 105] width 17 height 17
checkbox input "true"
click at [865, 139] on link "create one" at bounding box center [863, 137] width 56 height 14
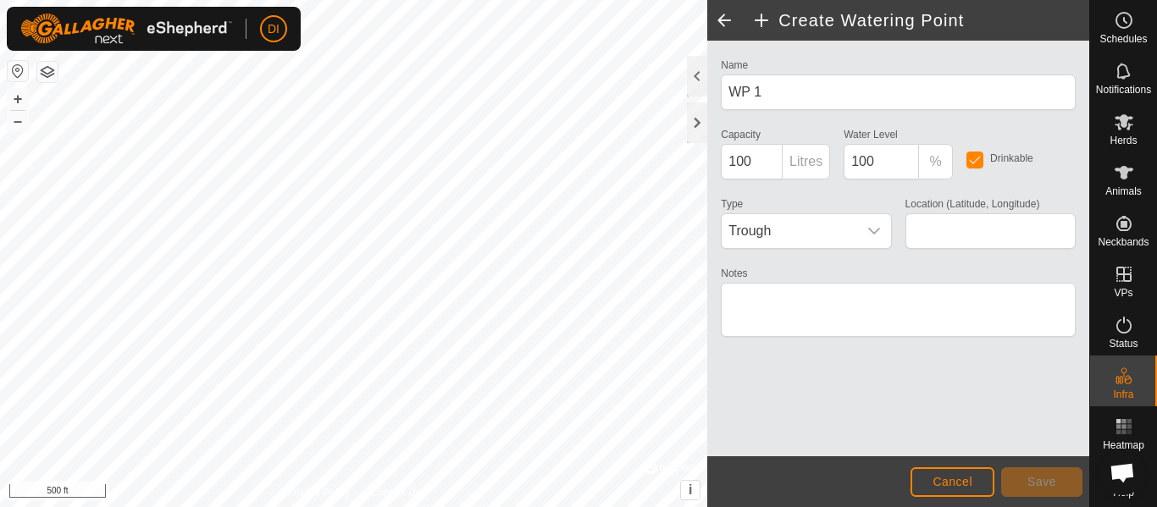
type input "48.112392, -104.612402"
click at [1042, 484] on span "Save" at bounding box center [1041, 482] width 29 height 14
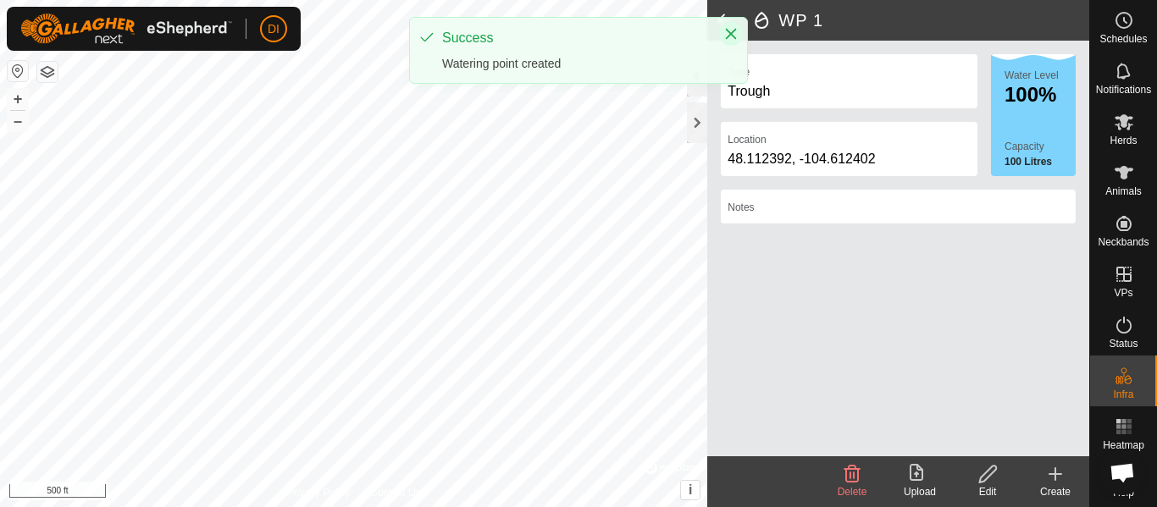
click at [732, 29] on icon "Close" at bounding box center [731, 34] width 14 height 14
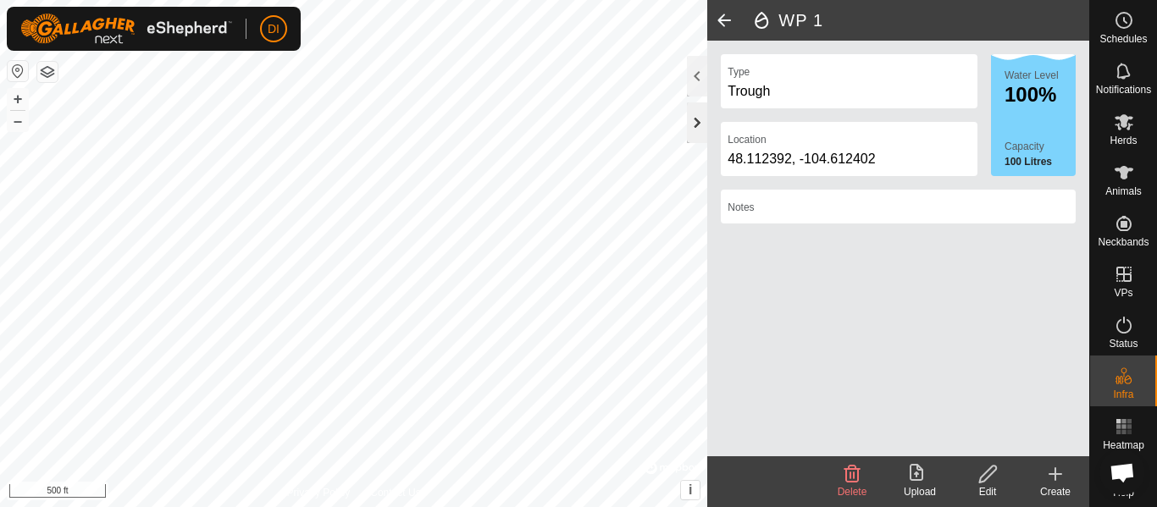
click at [700, 119] on div at bounding box center [697, 122] width 20 height 41
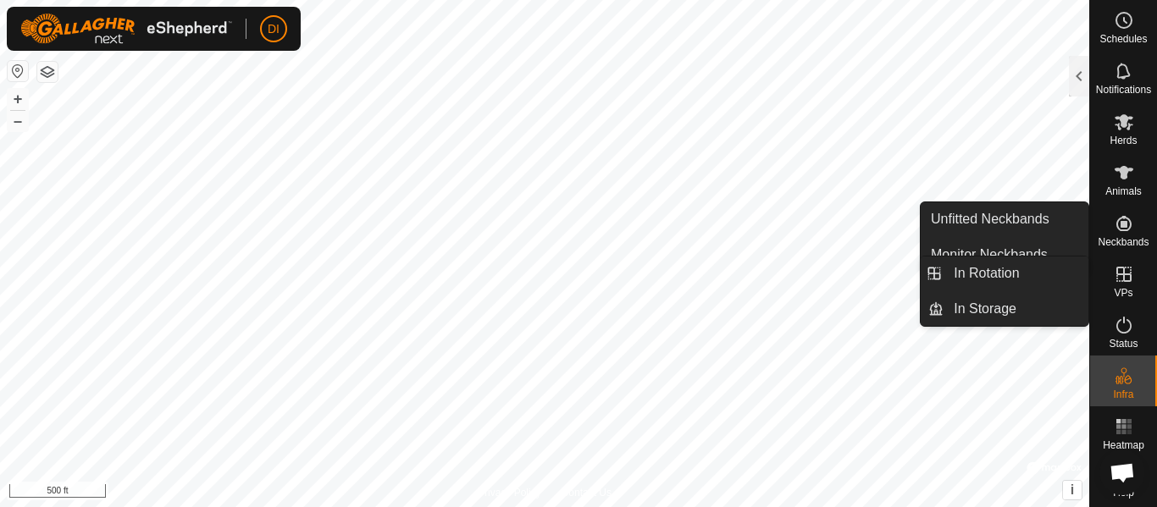
click at [1118, 273] on icon at bounding box center [1123, 274] width 15 height 15
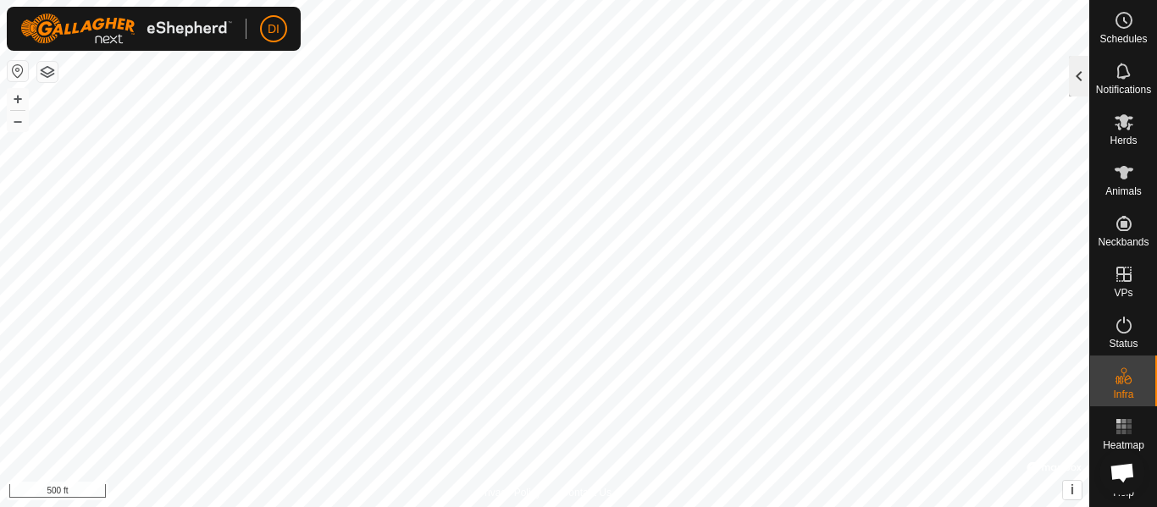
click at [1082, 61] on div at bounding box center [1079, 76] width 20 height 41
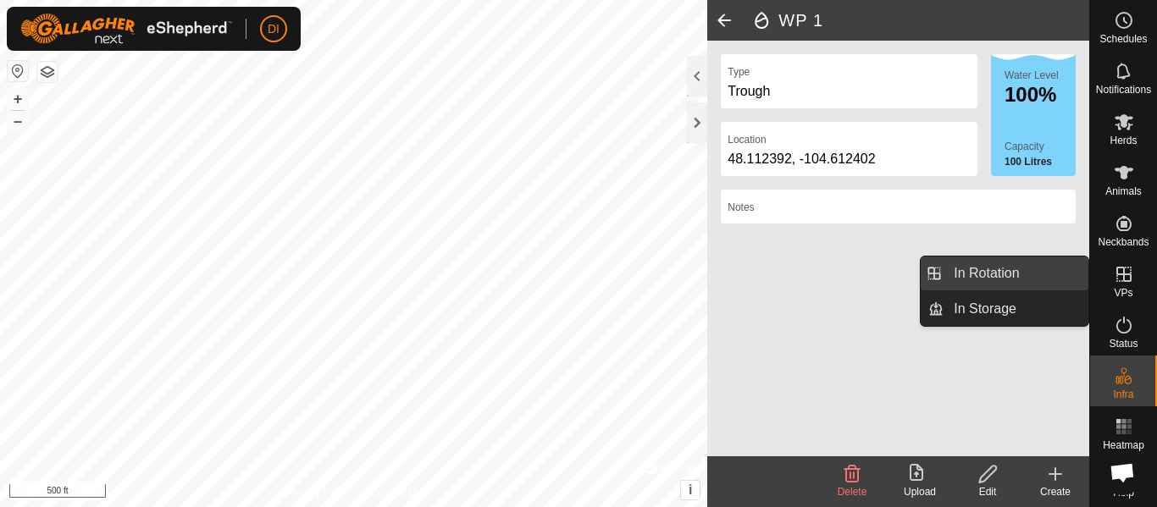
click at [983, 271] on link "In Rotation" at bounding box center [1015, 274] width 145 height 34
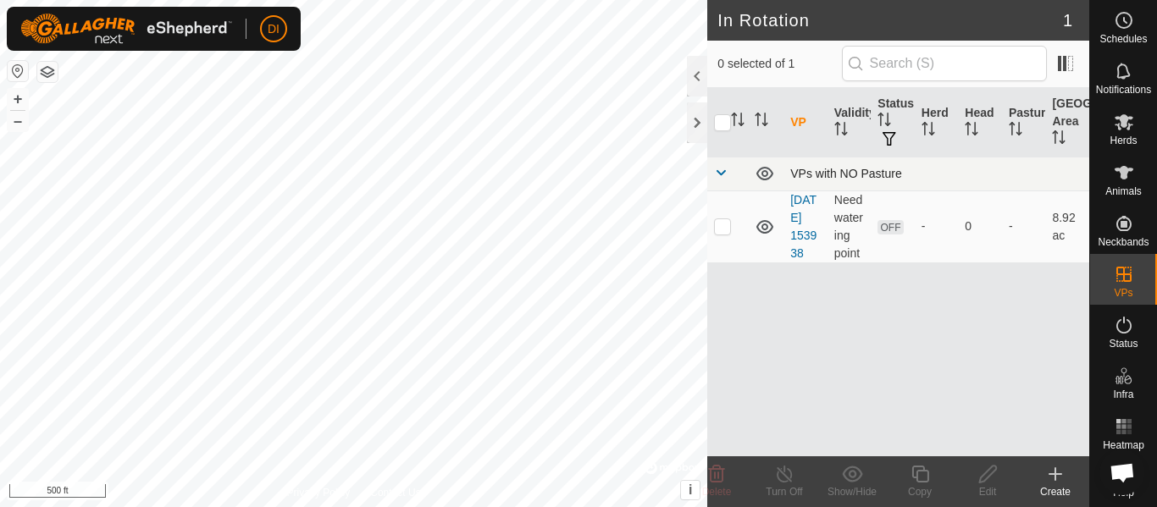
click at [725, 169] on span at bounding box center [721, 173] width 14 height 14
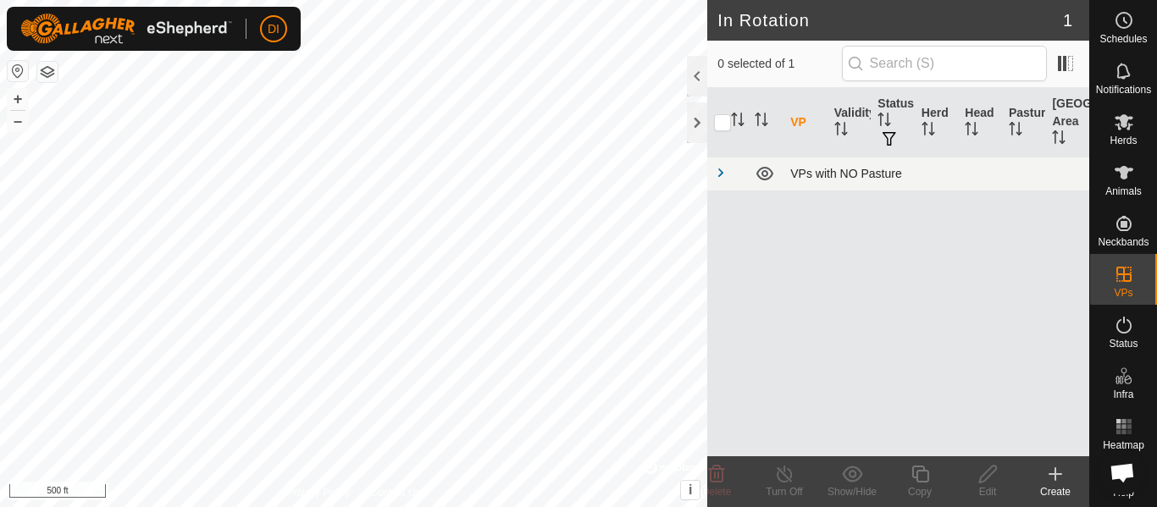
click at [725, 169] on span at bounding box center [721, 173] width 14 height 14
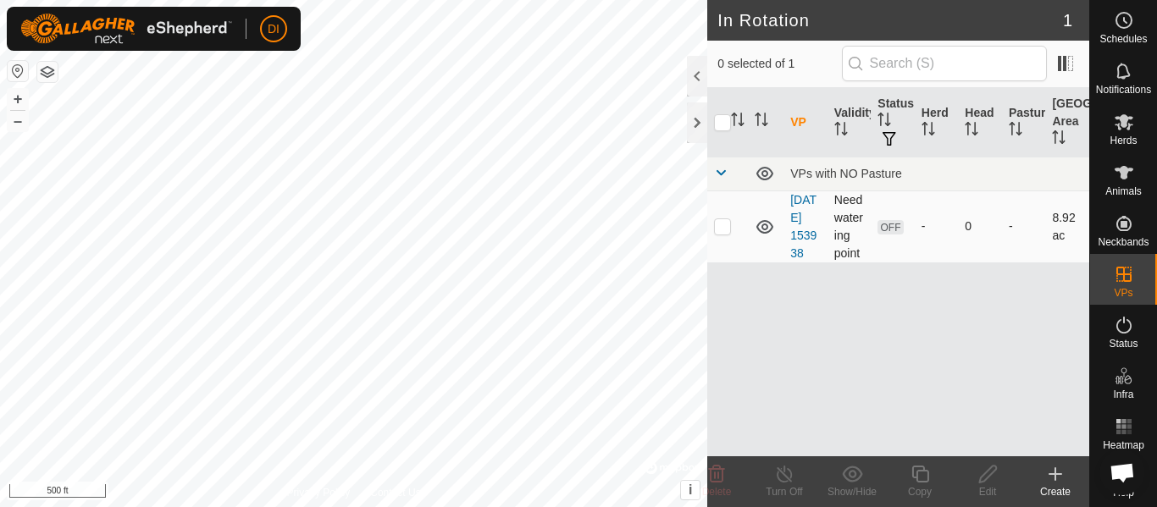
click at [727, 232] on p-checkbox at bounding box center [722, 226] width 17 height 14
checkbox input "true"
click at [985, 479] on icon at bounding box center [987, 474] width 17 height 17
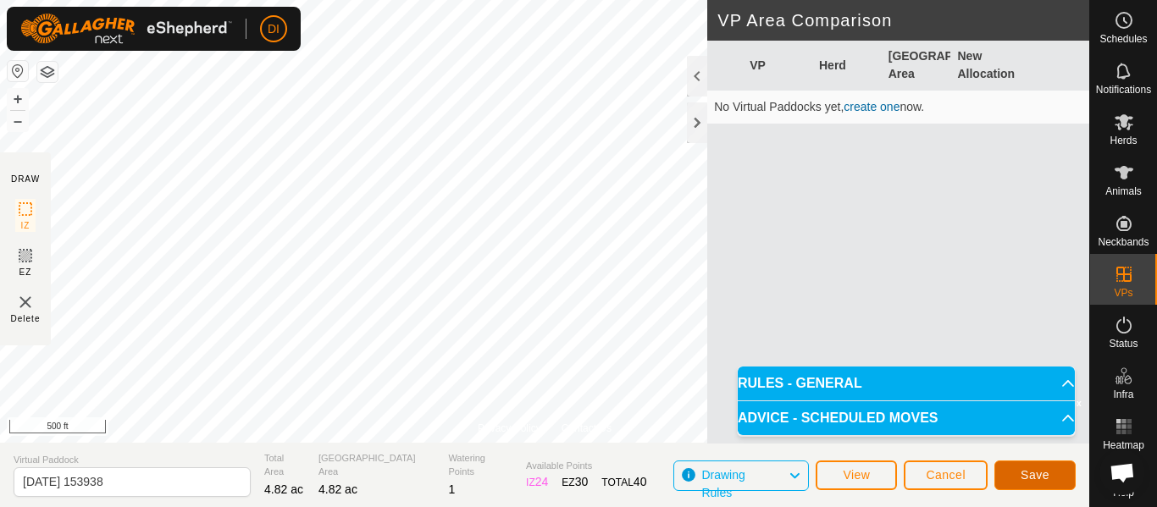
click at [1029, 473] on span "Save" at bounding box center [1034, 475] width 29 height 14
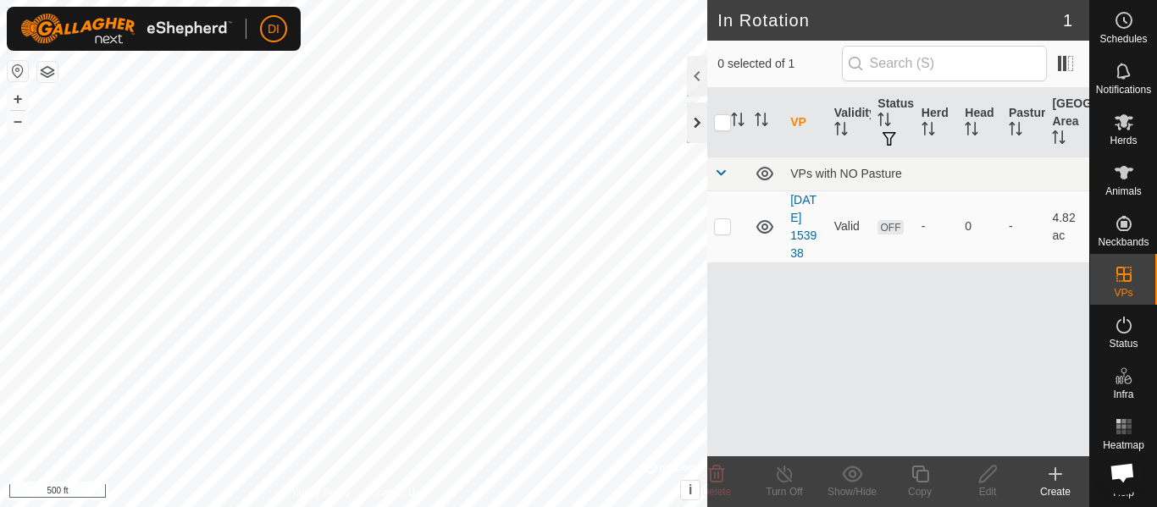
click at [698, 118] on div at bounding box center [697, 122] width 20 height 41
